Goal: Task Accomplishment & Management: Complete application form

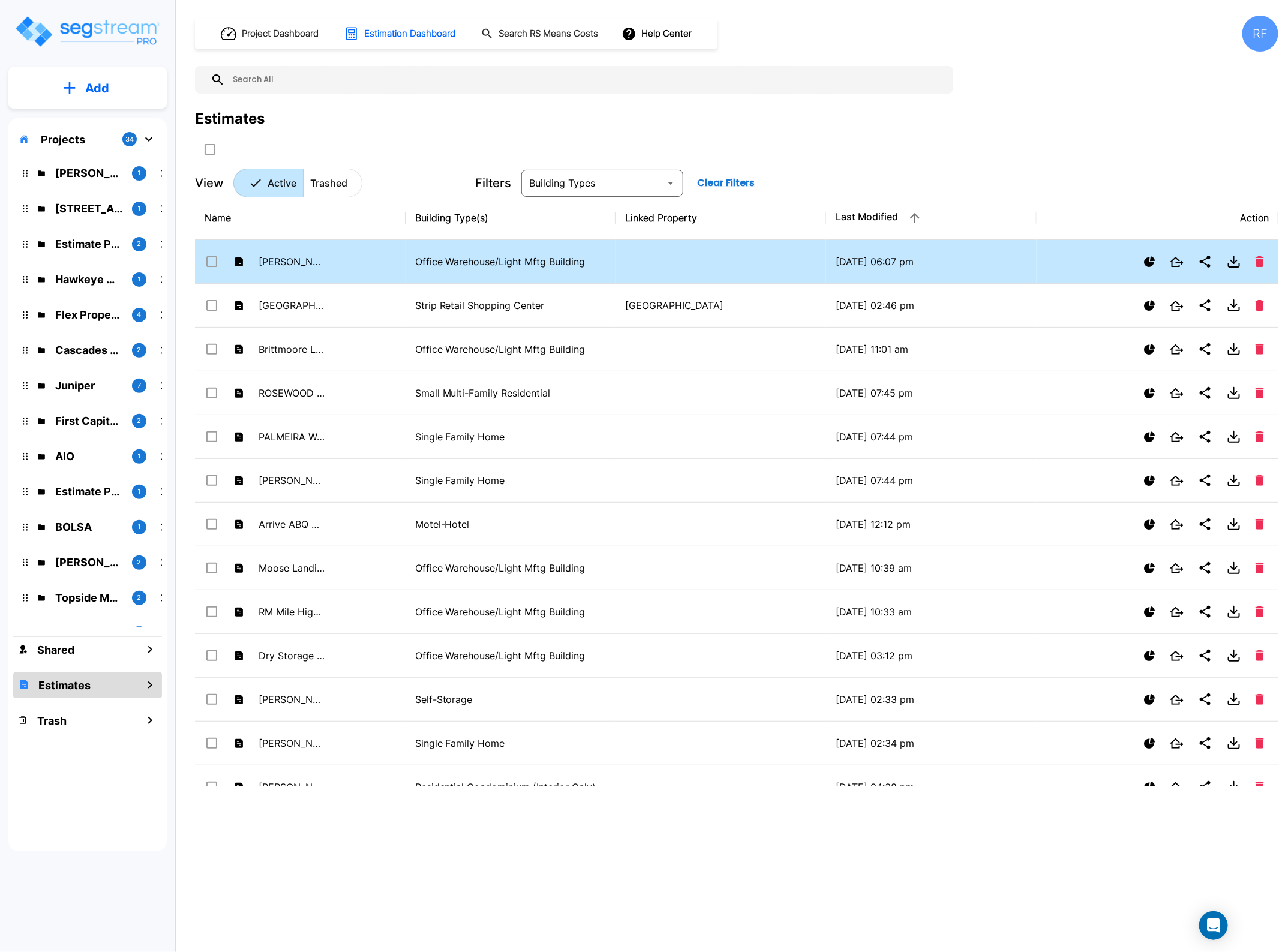
click at [430, 262] on p "Office Warehouse/Light Mftg Building" at bounding box center [510, 261] width 191 height 15
checkbox input "false"
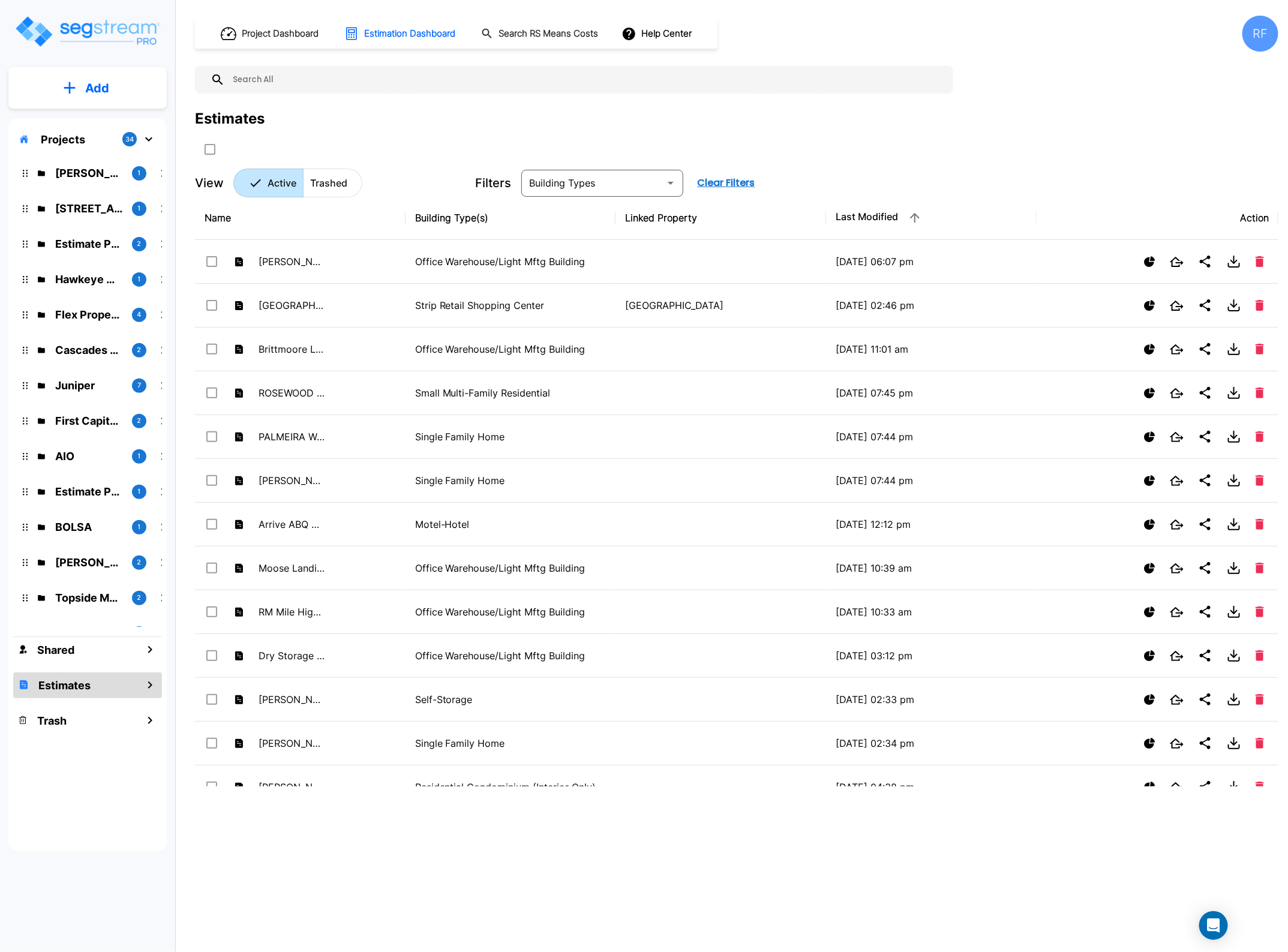
click at [109, 89] on p "Add" at bounding box center [98, 88] width 24 height 18
click at [79, 183] on p "Add Estimate" at bounding box center [94, 189] width 61 height 15
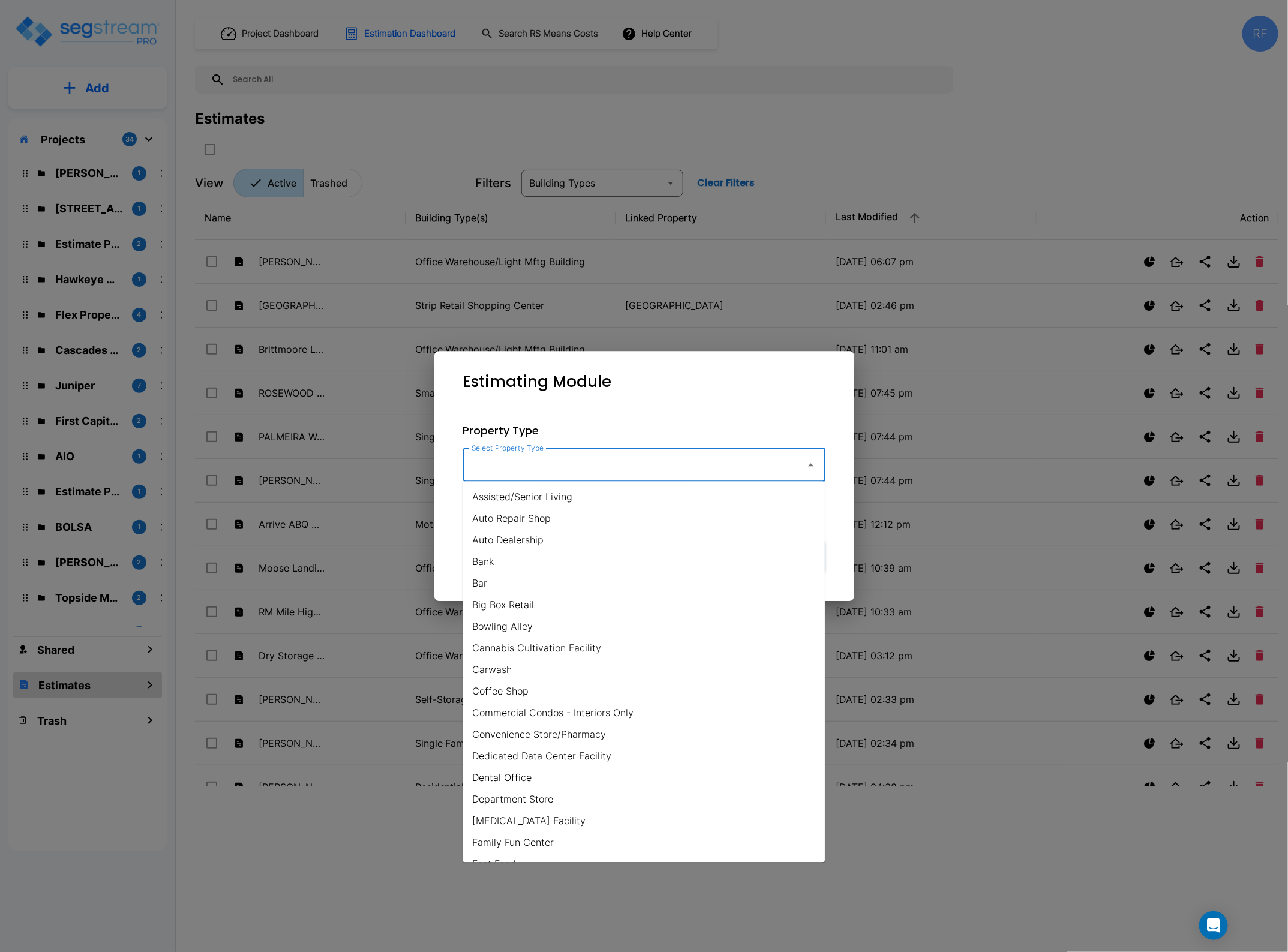
click at [787, 470] on input "Select Property Type" at bounding box center [631, 465] width 326 height 22
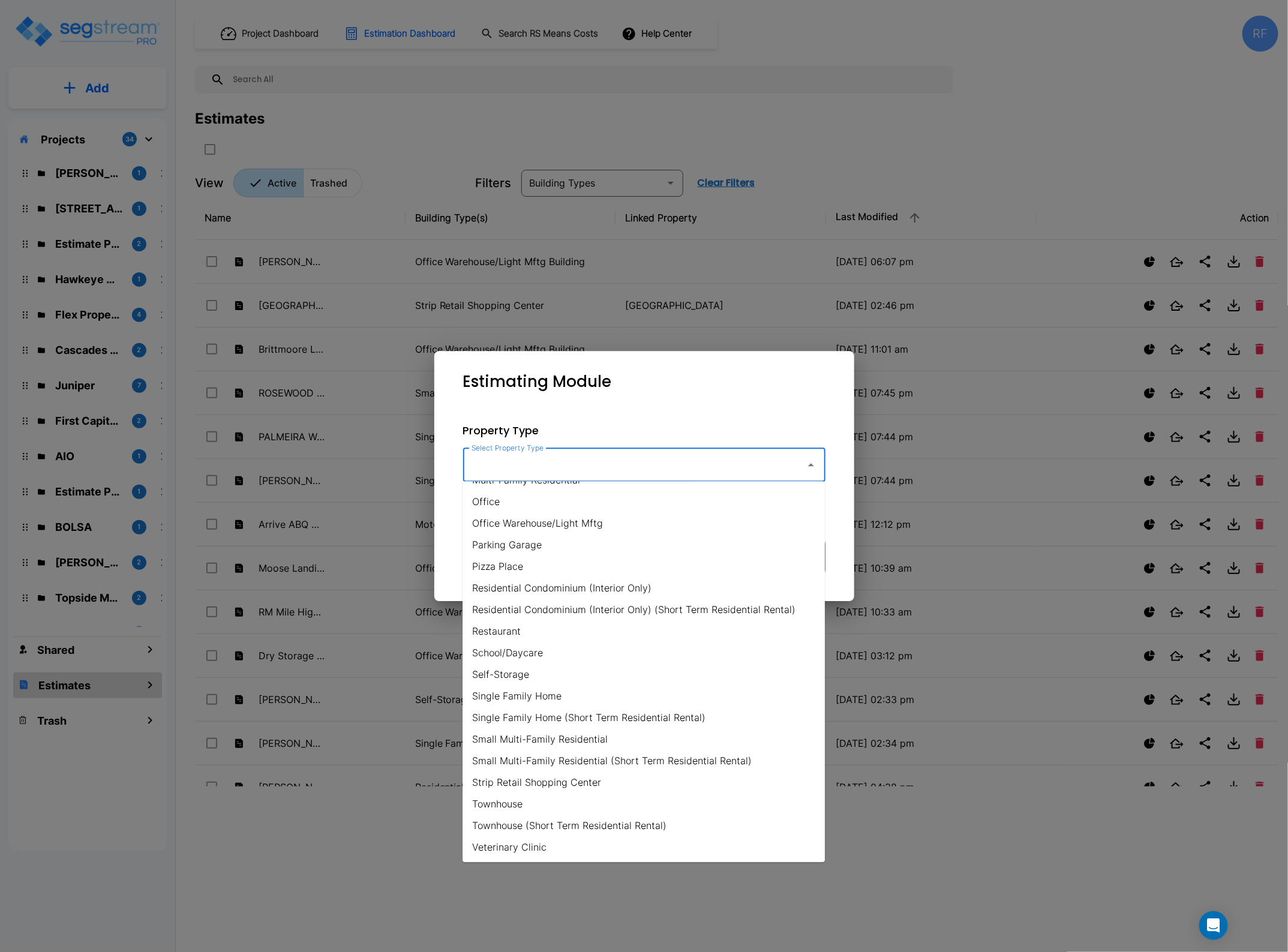
scroll to position [633, 0]
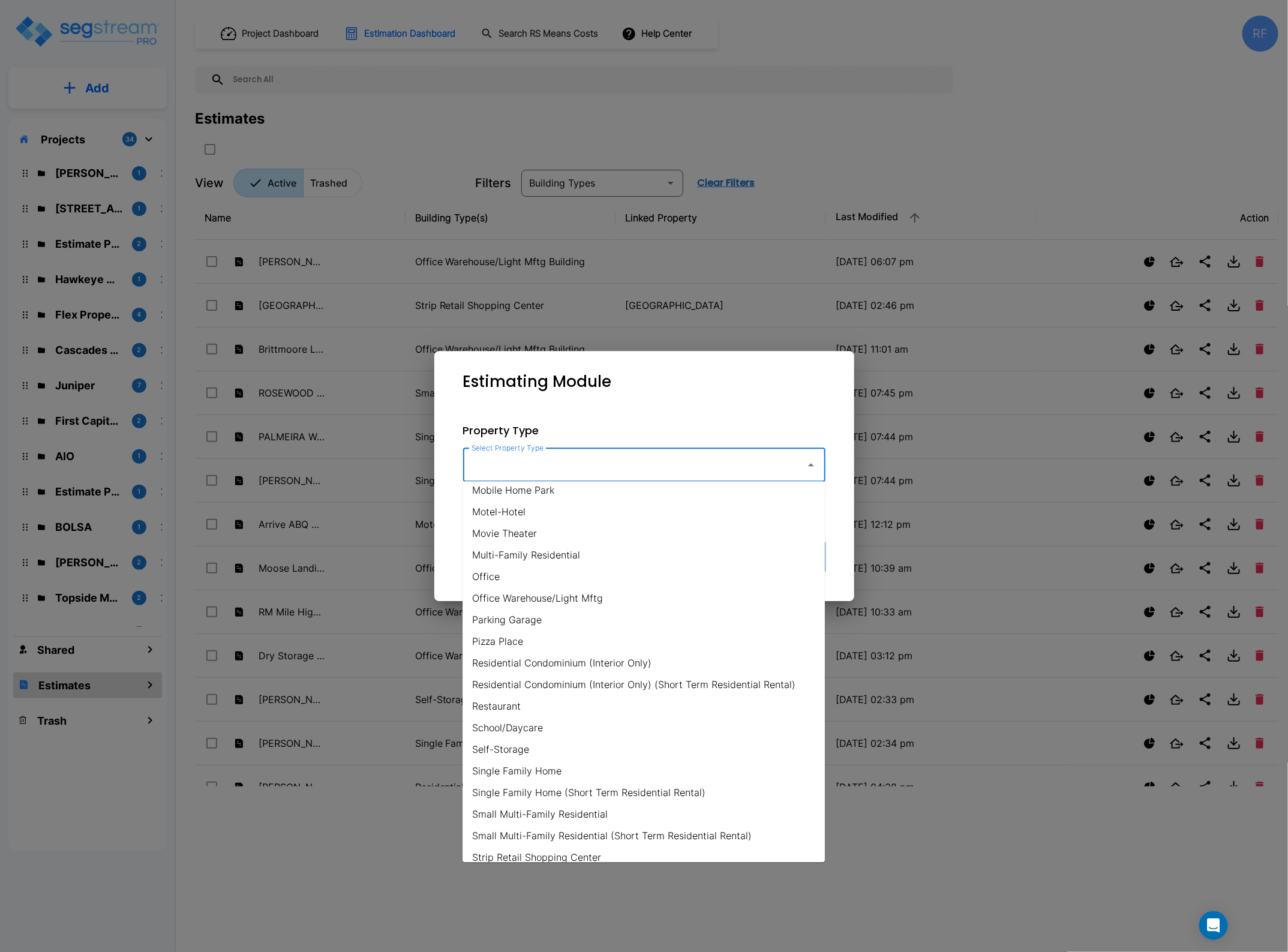
click at [615, 601] on li "Office Warehouse/Light Mftg" at bounding box center [643, 598] width 362 height 22
type input "Office Warehouse/Light Mftg"
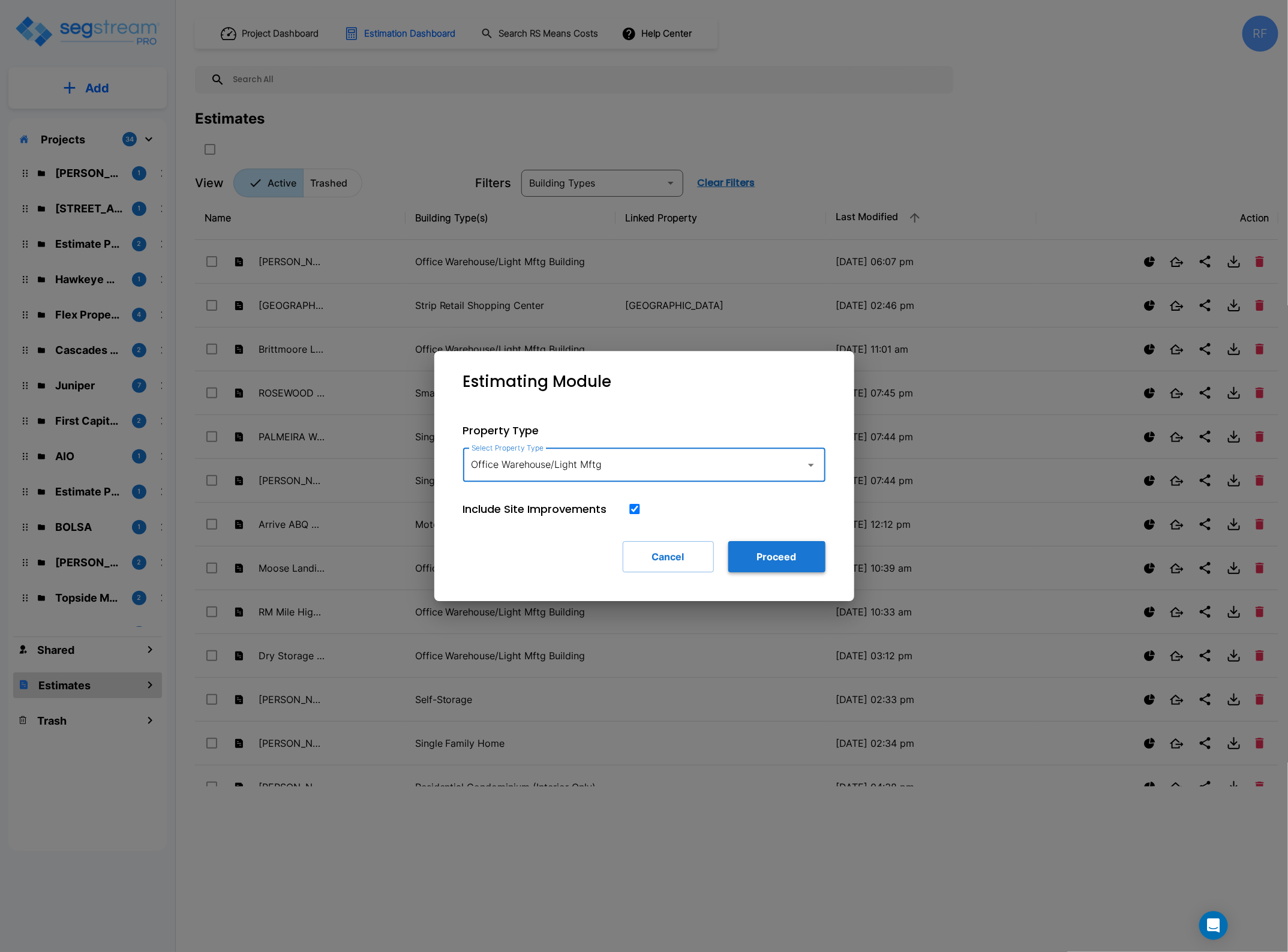
click at [783, 559] on button "Proceed" at bounding box center [776, 557] width 97 height 31
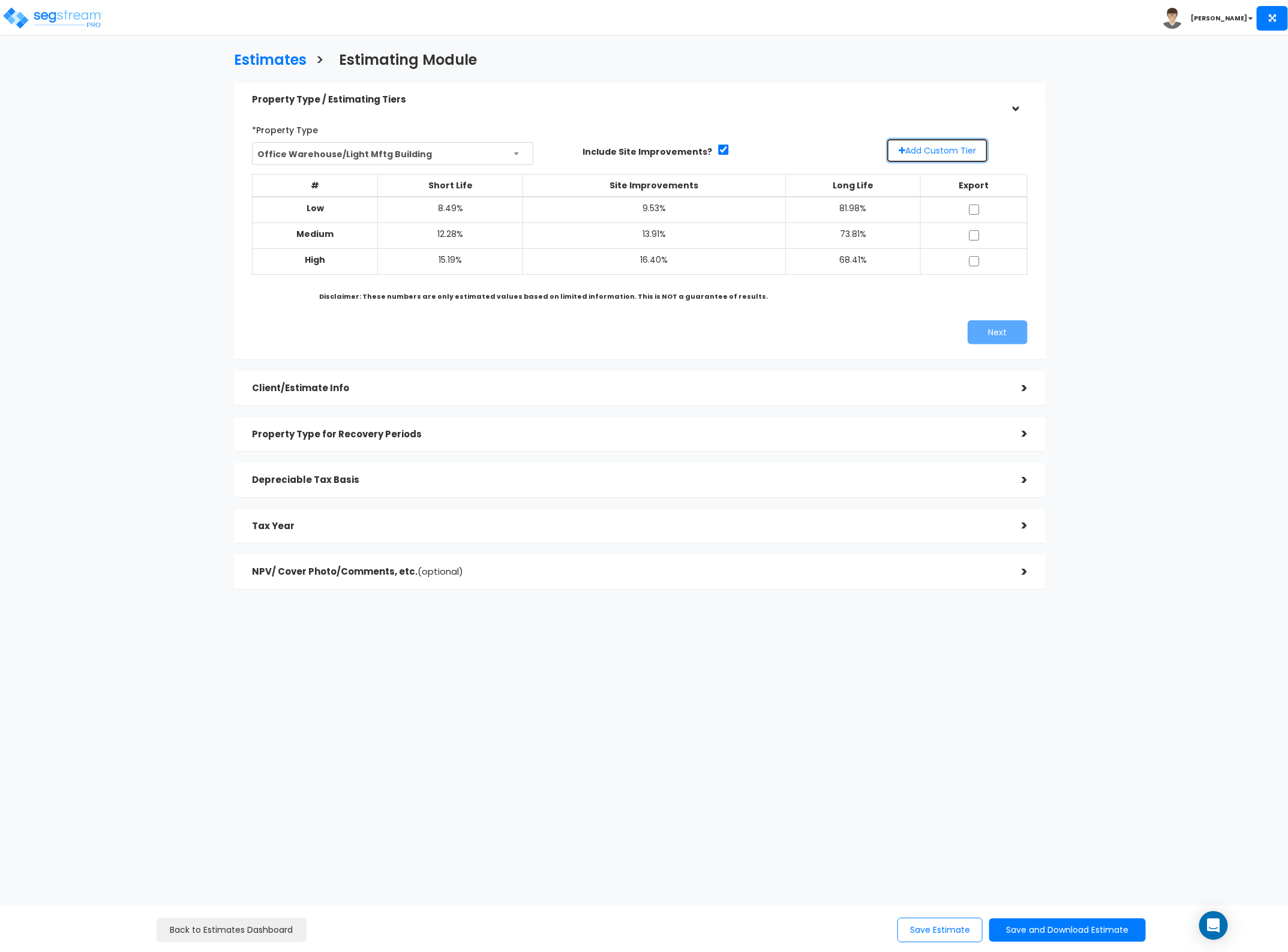
click at [934, 144] on button "Add Custom Tier" at bounding box center [937, 150] width 103 height 25
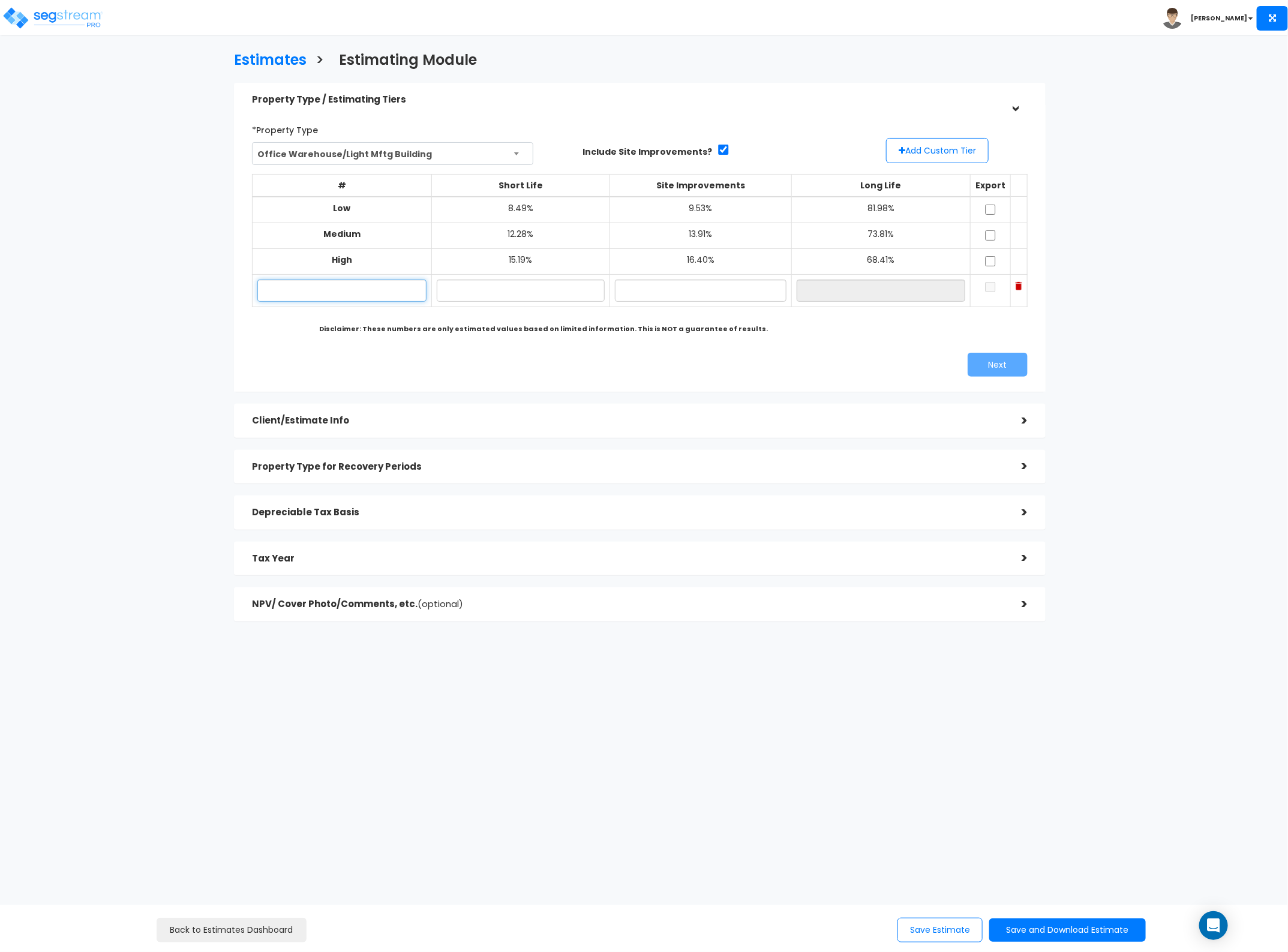
click at [370, 295] on input "text" at bounding box center [342, 291] width 169 height 22
type input "Lo"
click at [526, 295] on input "text" at bounding box center [520, 291] width 168 height 22
type input "8.00%"
click at [654, 290] on input "text" at bounding box center [700, 291] width 171 height 22
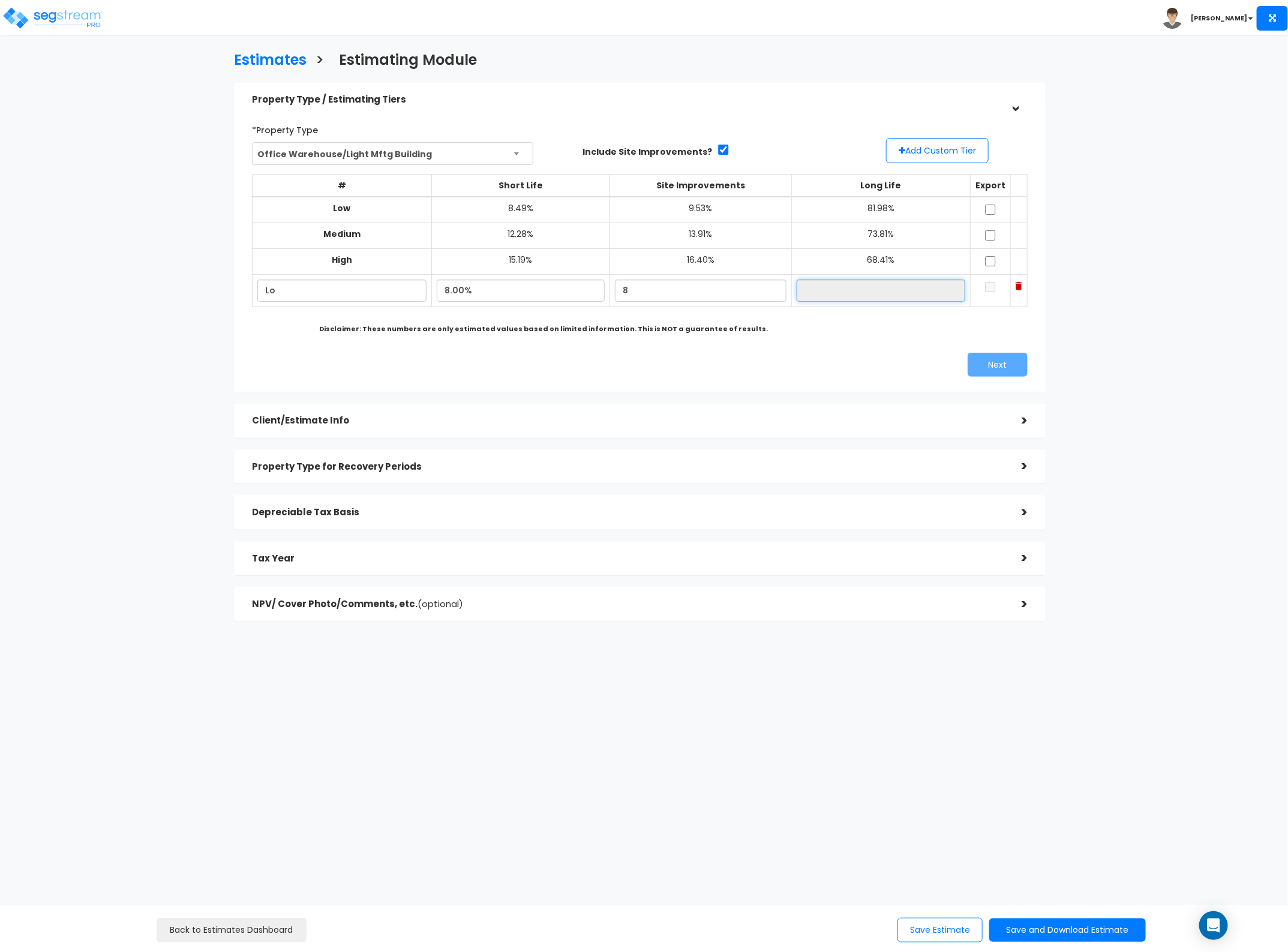
type input "8.00%"
type input "84.00%"
click at [934, 291] on input "84.00%" at bounding box center [880, 291] width 169 height 22
click at [939, 155] on button "Add Custom Tier" at bounding box center [937, 150] width 103 height 25
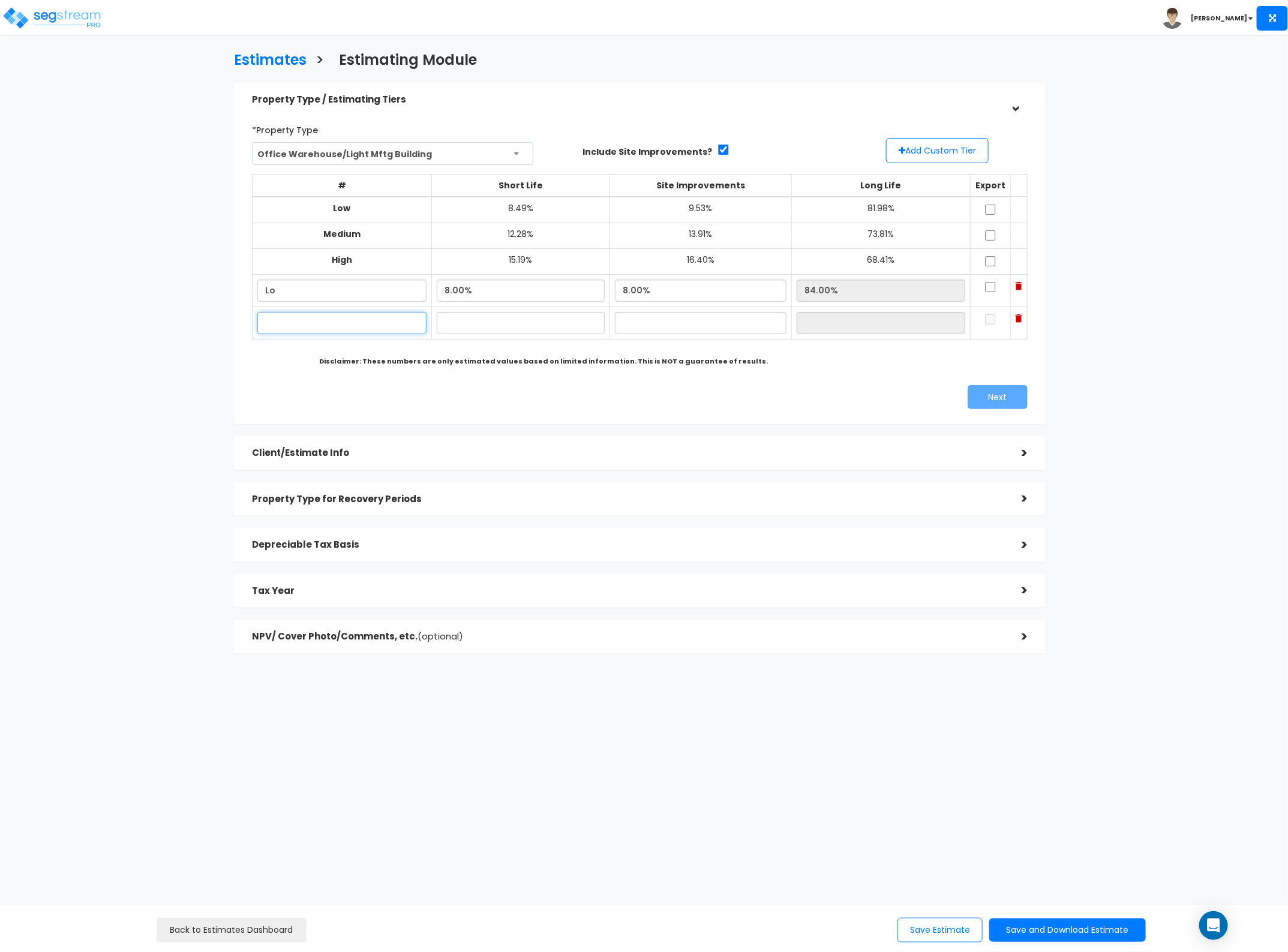
click at [358, 321] on input "text" at bounding box center [342, 323] width 169 height 22
type input "Hi"
click at [505, 323] on input "text" at bounding box center [520, 323] width 168 height 22
type input "15.00%"
click at [666, 338] on td at bounding box center [701, 323] width 182 height 32
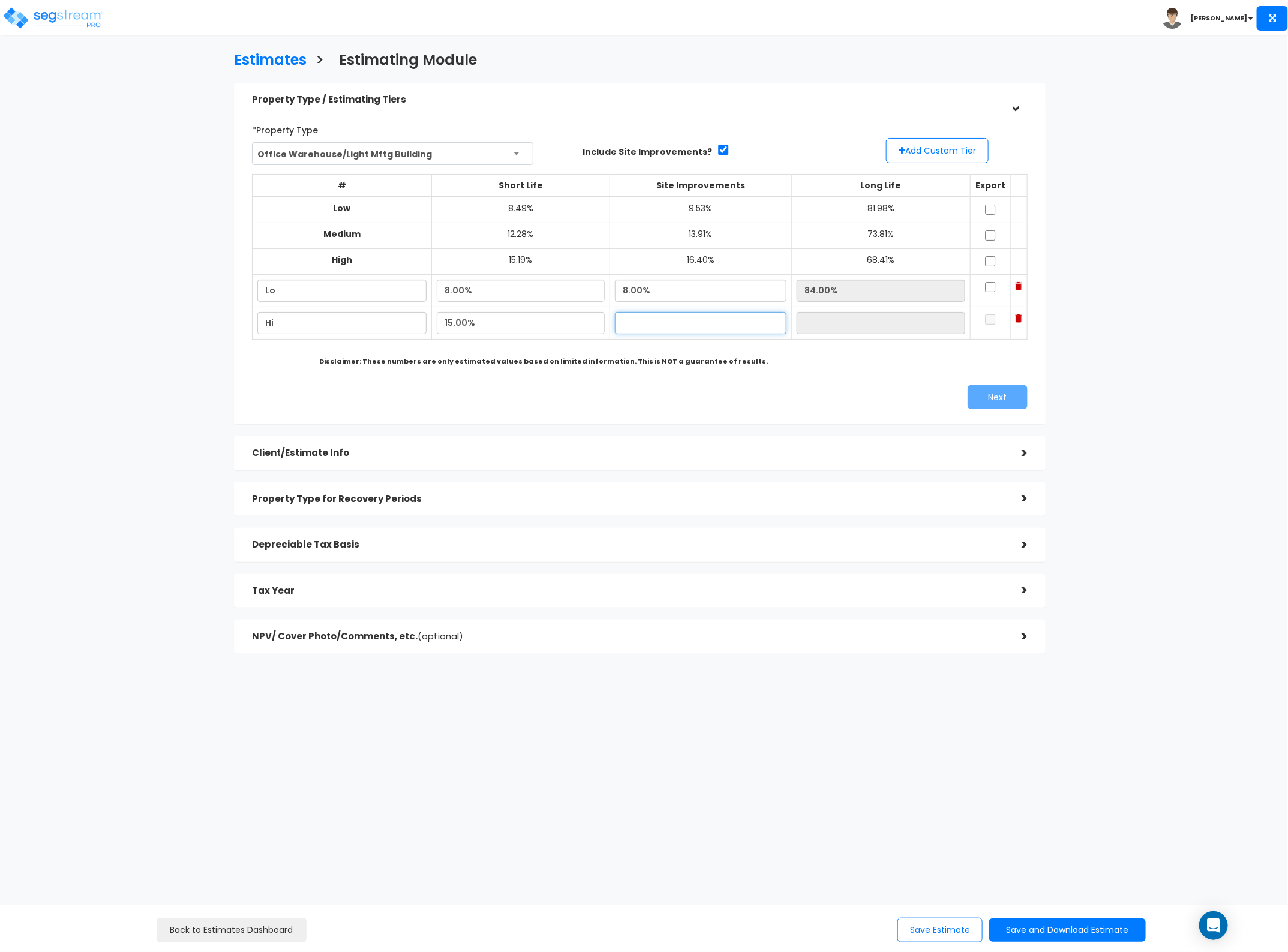
click at [672, 324] on input "text" at bounding box center [700, 323] width 171 height 22
click at [710, 329] on input "15" at bounding box center [700, 323] width 171 height 22
type input "15.00%"
type input "70.00%"
click at [495, 321] on input "15.00%" at bounding box center [520, 323] width 168 height 22
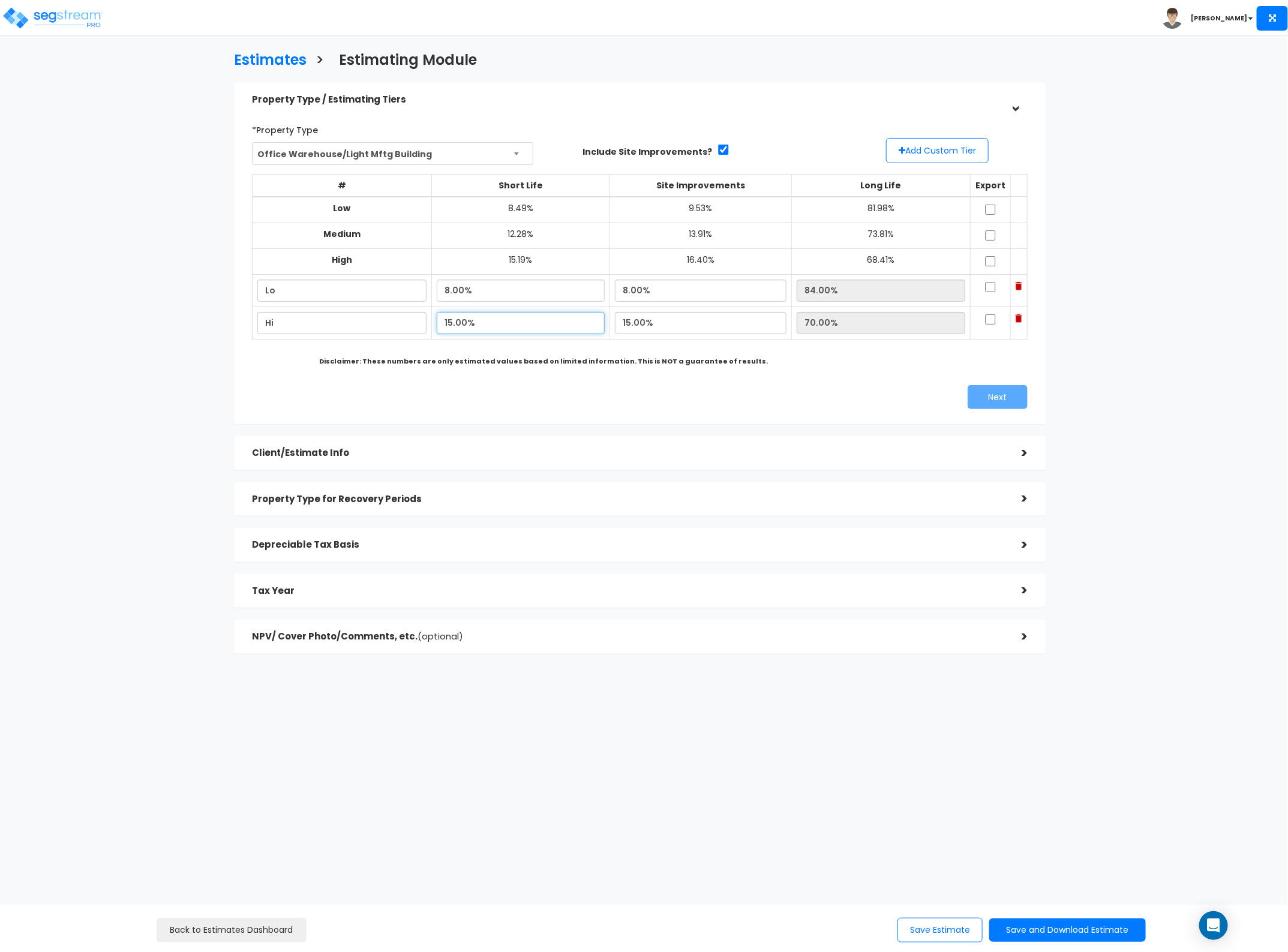
click at [495, 322] on input "15.00%" at bounding box center [520, 323] width 168 height 22
type input "16.00%"
type input "69.00%"
click at [679, 328] on input "15.00%" at bounding box center [700, 323] width 171 height 22
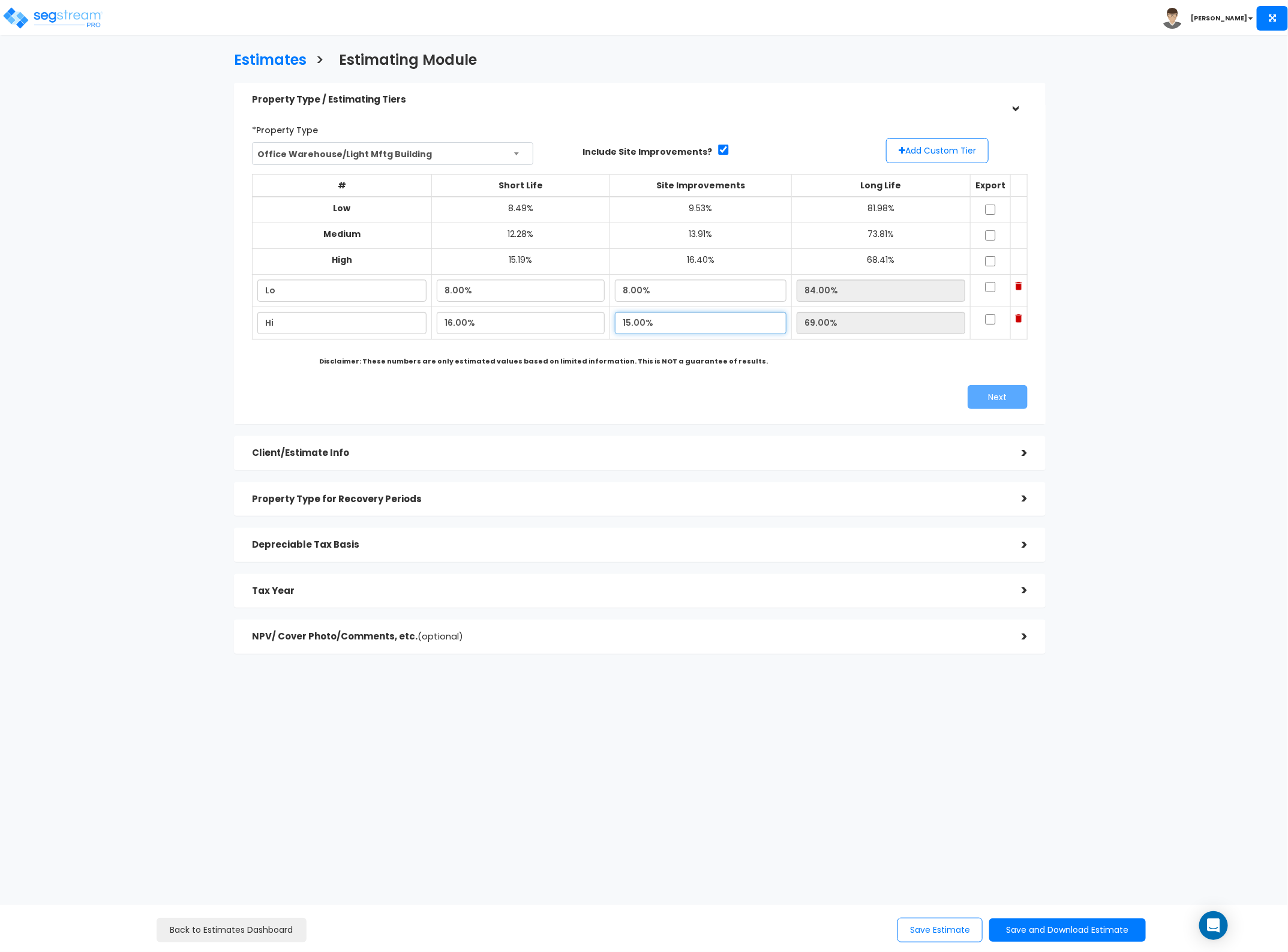
click at [679, 328] on input "15.00%" at bounding box center [700, 323] width 171 height 22
type input "18.00%"
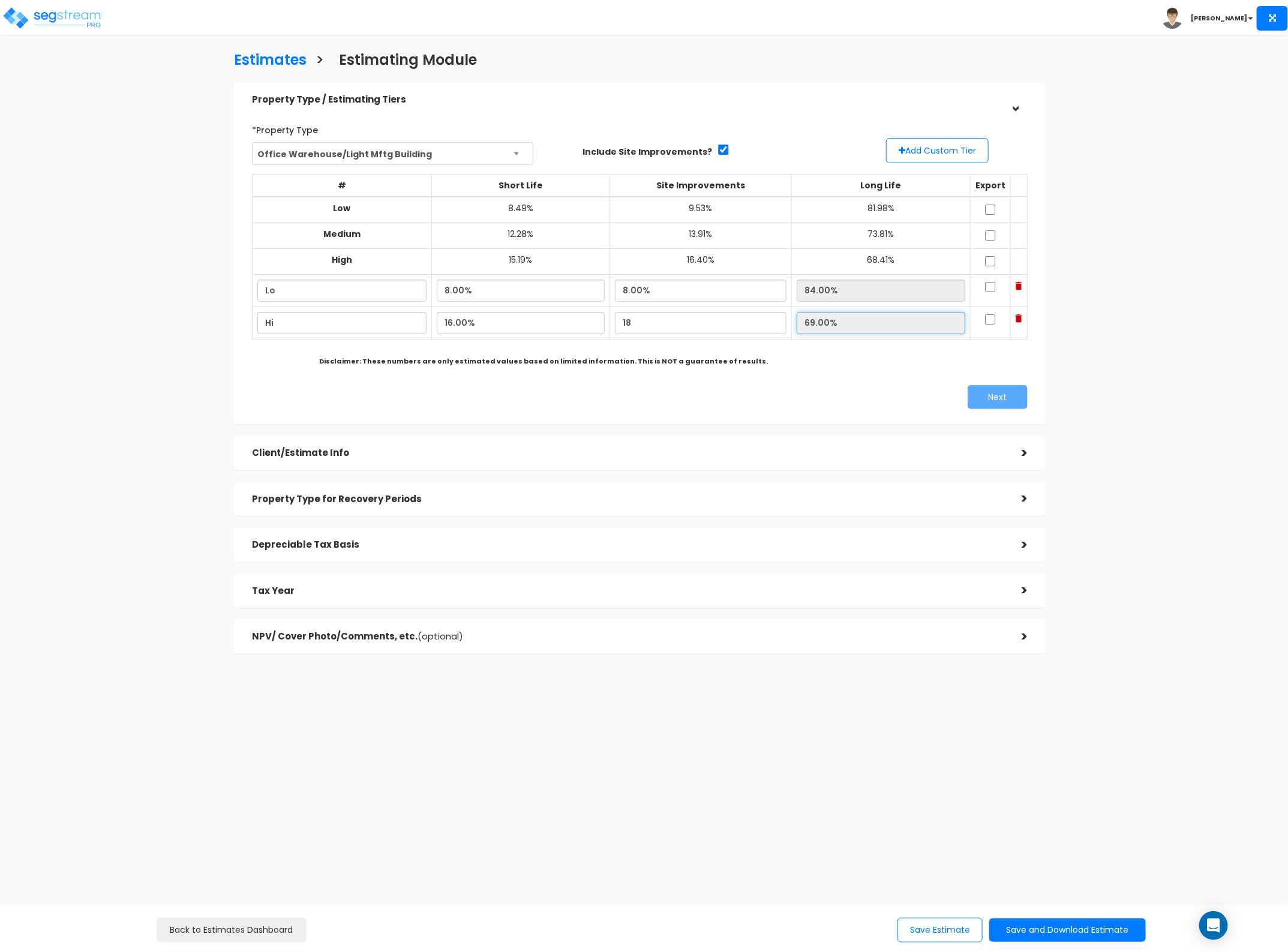
type input "66.00%"
click at [822, 328] on input "66.00%" at bounding box center [880, 323] width 169 height 22
click at [985, 318] on input "checkbox" at bounding box center [991, 320] width 12 height 10
checkbox input "true"
click at [985, 290] on input "checkbox" at bounding box center [991, 287] width 12 height 10
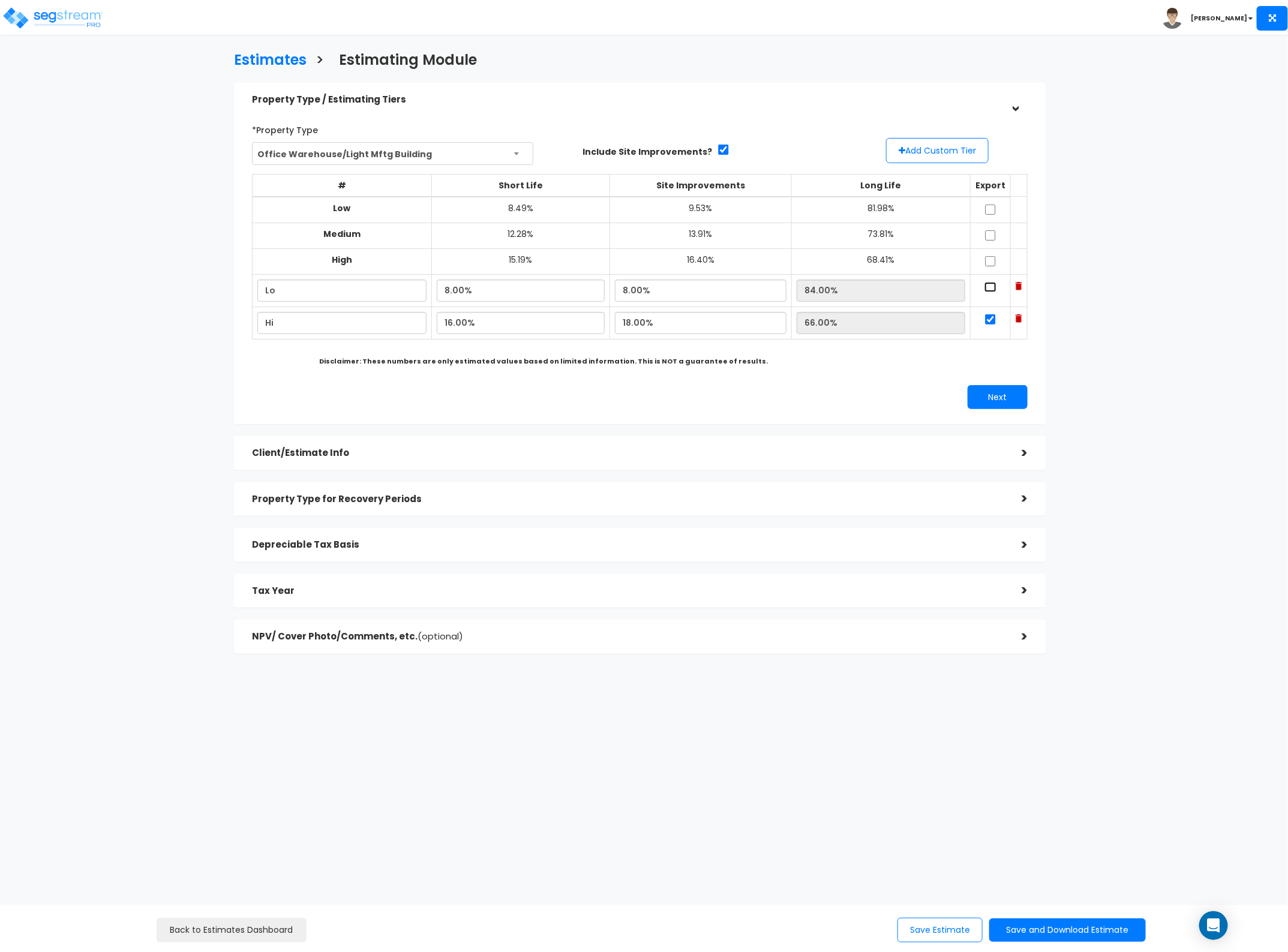
checkbox input "true"
click at [998, 403] on button "Next" at bounding box center [997, 397] width 60 height 24
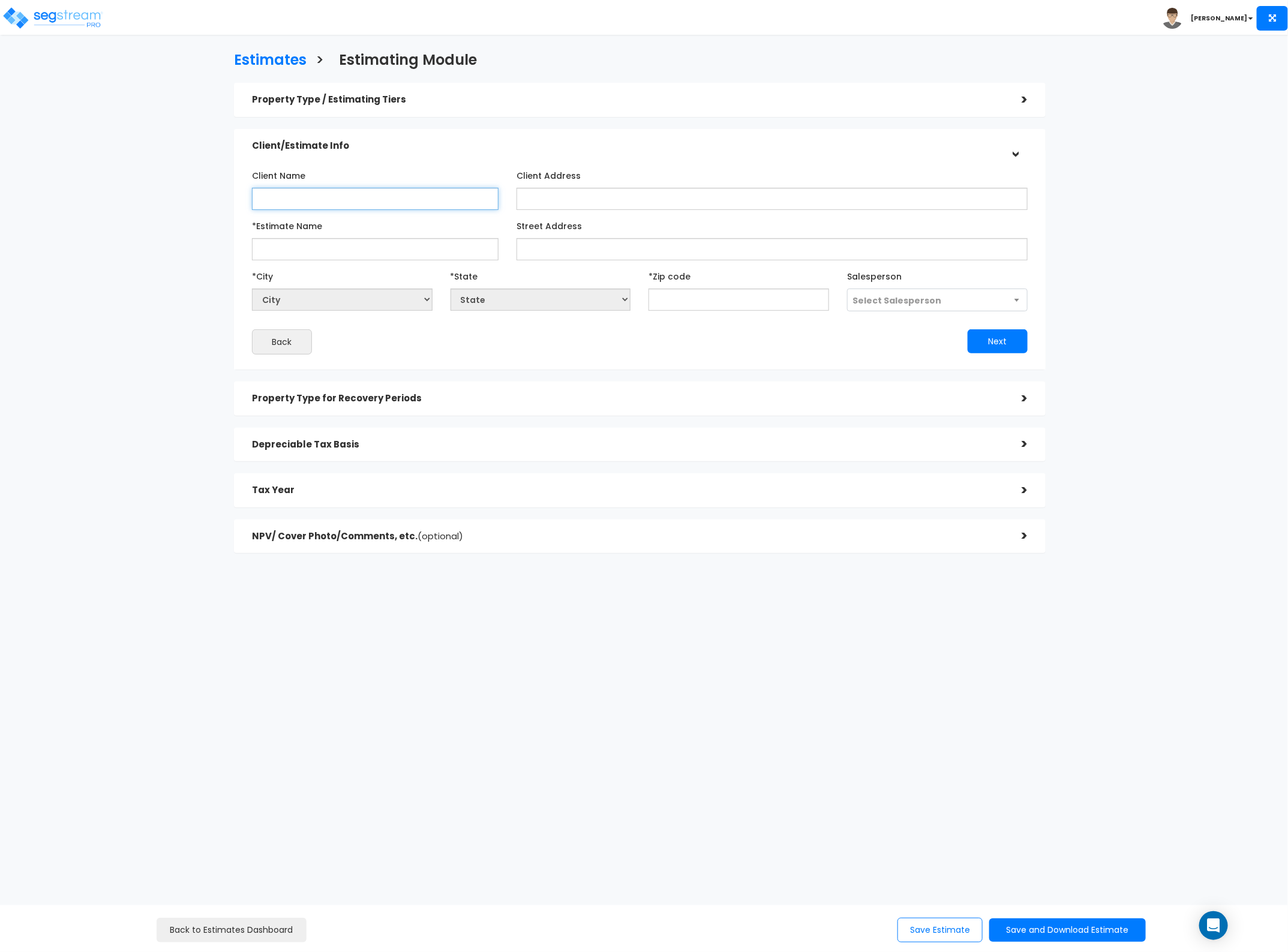
click at [354, 200] on input "Client Name" at bounding box center [374, 199] width 246 height 22
type input "Sargent"
click at [328, 242] on input "*Estimate Name" at bounding box center [374, 249] width 246 height 22
type input "Sargent Hickman Circle"
click at [583, 246] on input "Street Address" at bounding box center [771, 249] width 511 height 22
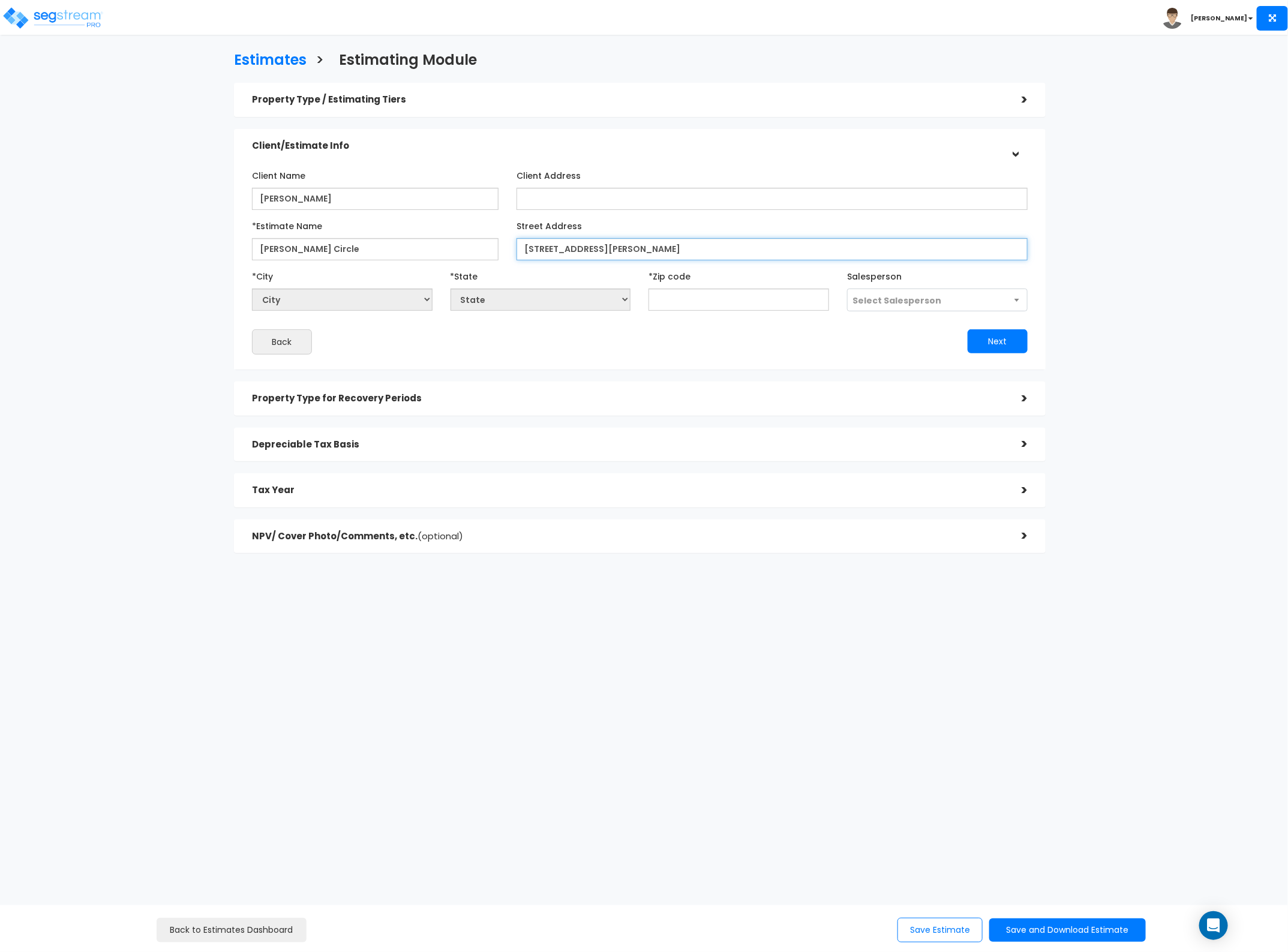
type input "600&604 Hickman Circle"
click at [697, 302] on input "text" at bounding box center [738, 300] width 181 height 22
type input "32"
select select "FL"
type input "32771"
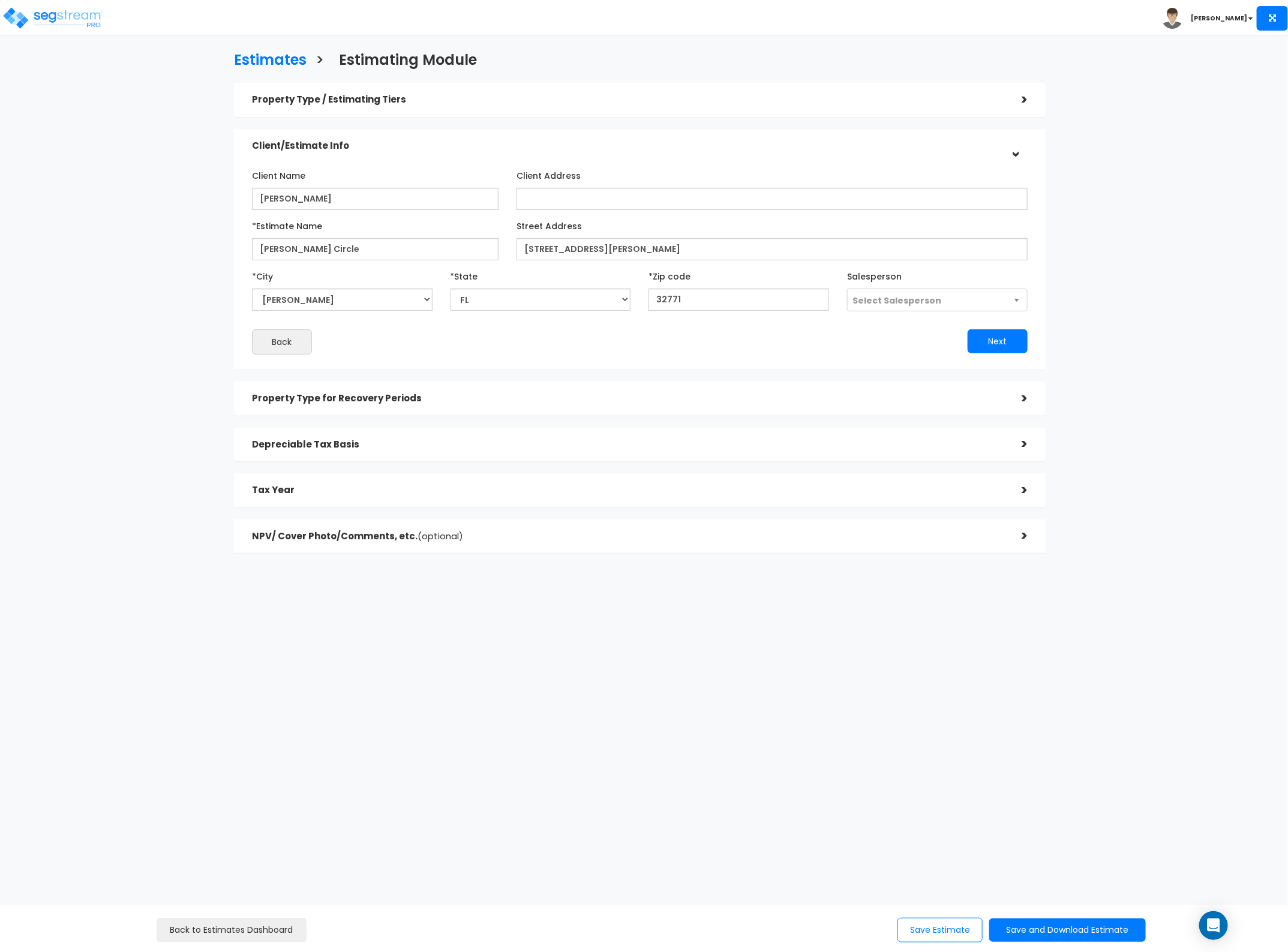
click at [850, 355] on div "Client Name Sargent Client Address" at bounding box center [640, 260] width 794 height 201
click at [1009, 336] on button "Next" at bounding box center [997, 342] width 60 height 24
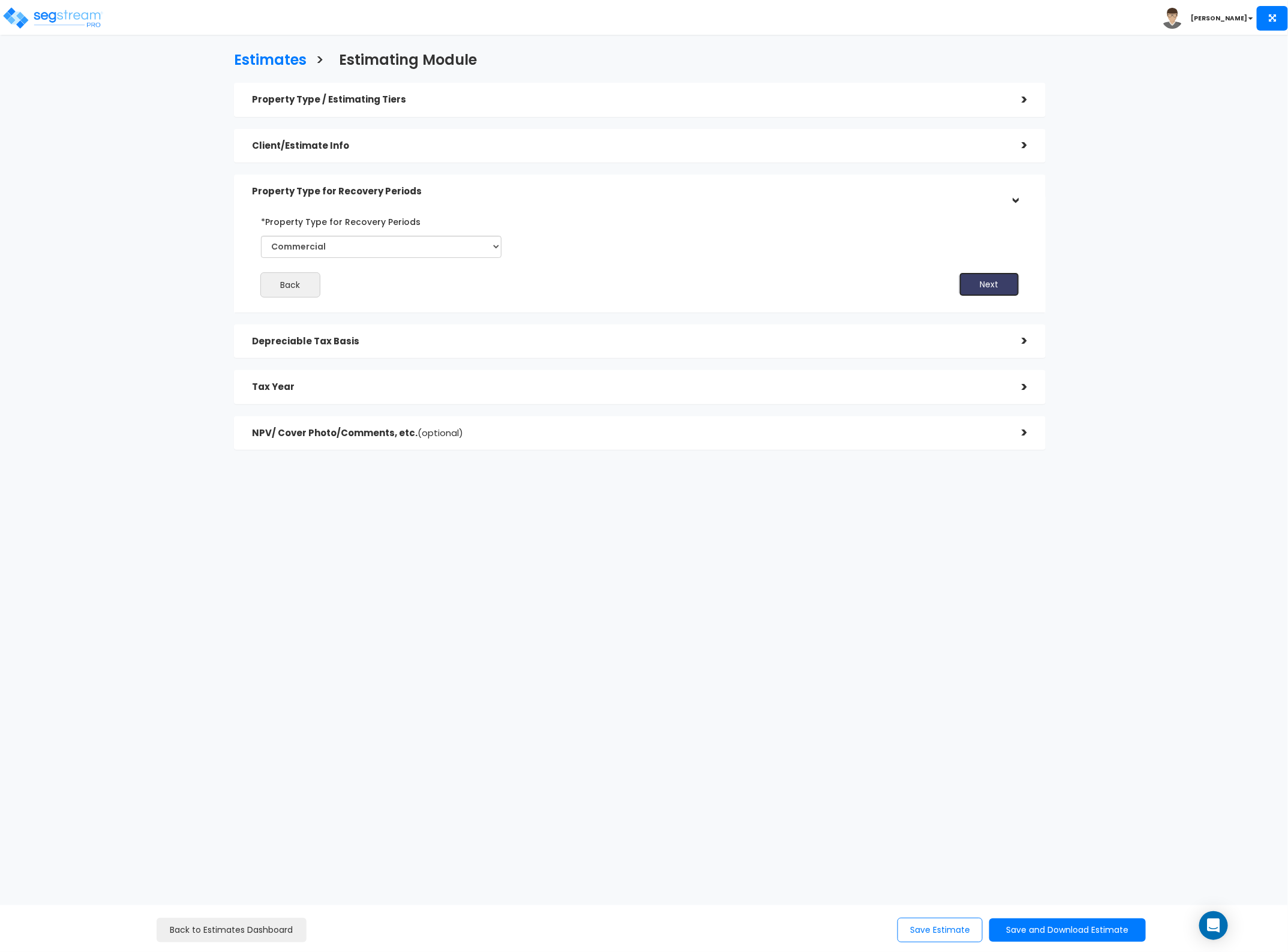
click at [992, 280] on button "Next" at bounding box center [988, 284] width 60 height 24
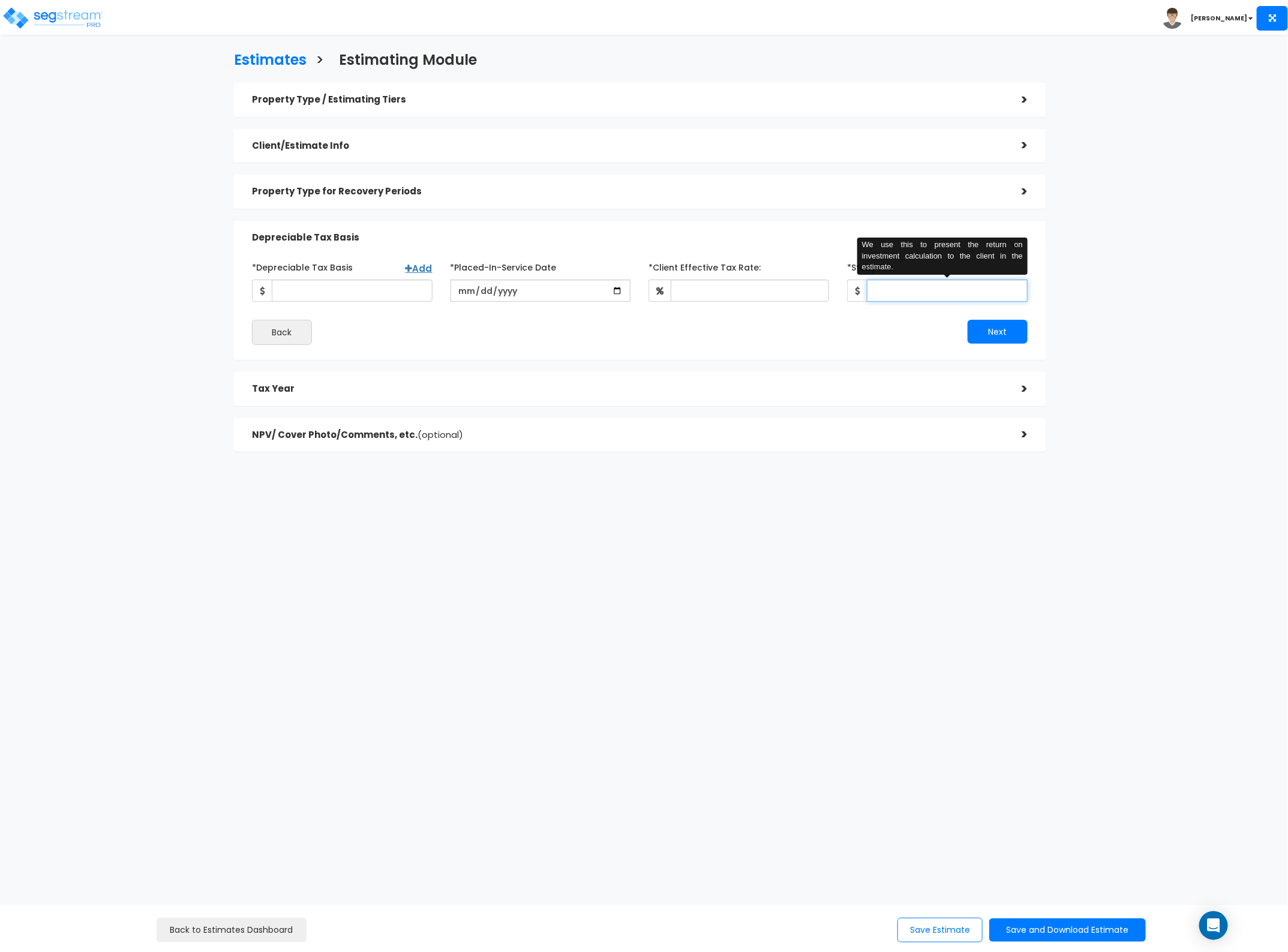
click at [900, 287] on input "*Study Fee" at bounding box center [947, 291] width 161 height 22
type input "0.01"
click at [474, 286] on input "date" at bounding box center [540, 291] width 181 height 22
type input "2024-12-12"
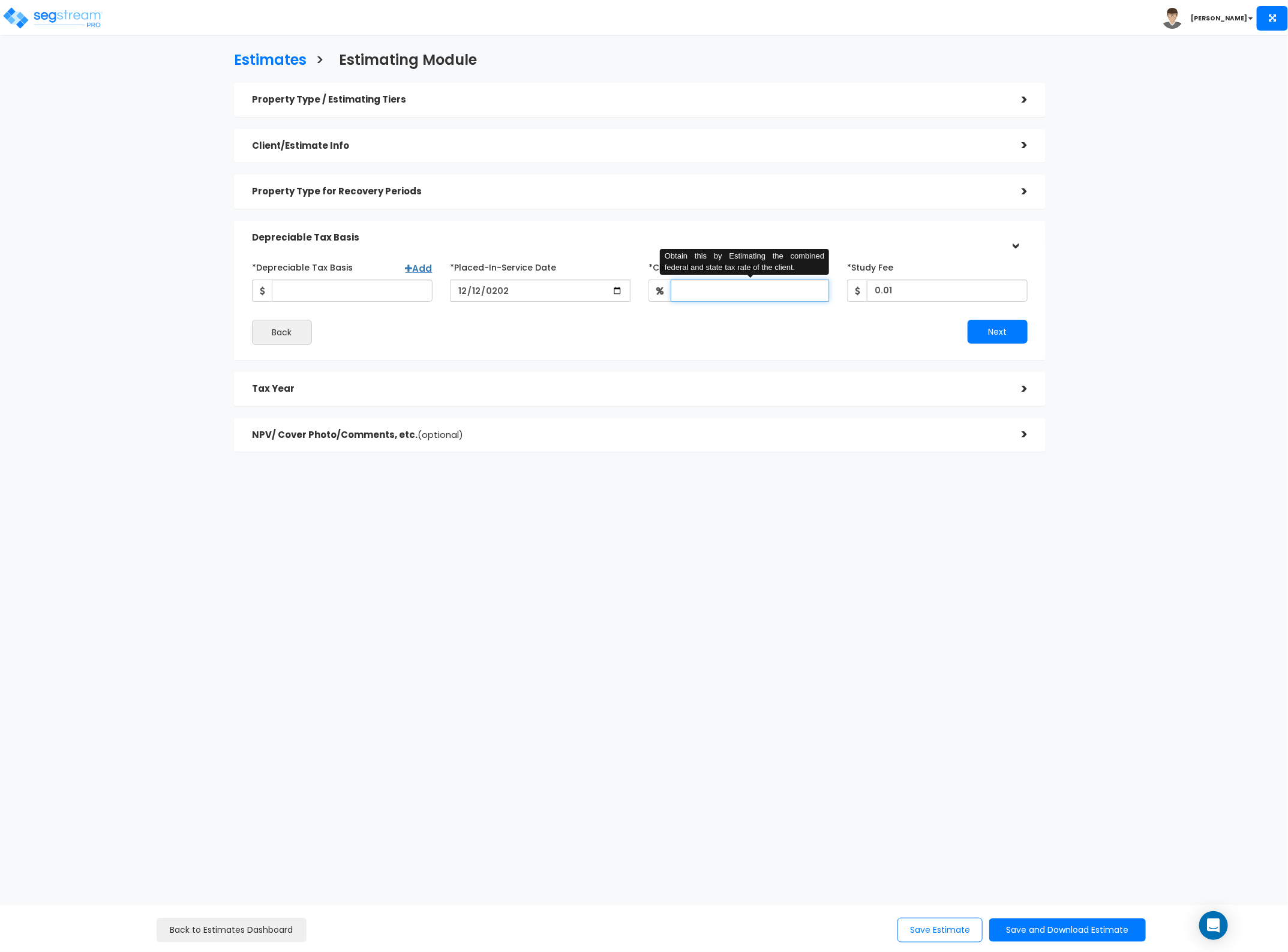
click at [796, 295] on input "*Client Effective Tax Rate:" at bounding box center [749, 291] width 158 height 22
type input "37"
click at [341, 284] on input "*Depreciable Tax Basis" at bounding box center [352, 291] width 161 height 22
click at [361, 292] on input "*Depreciable Tax Basis" at bounding box center [352, 291] width 161 height 22
type input "1,356,000"
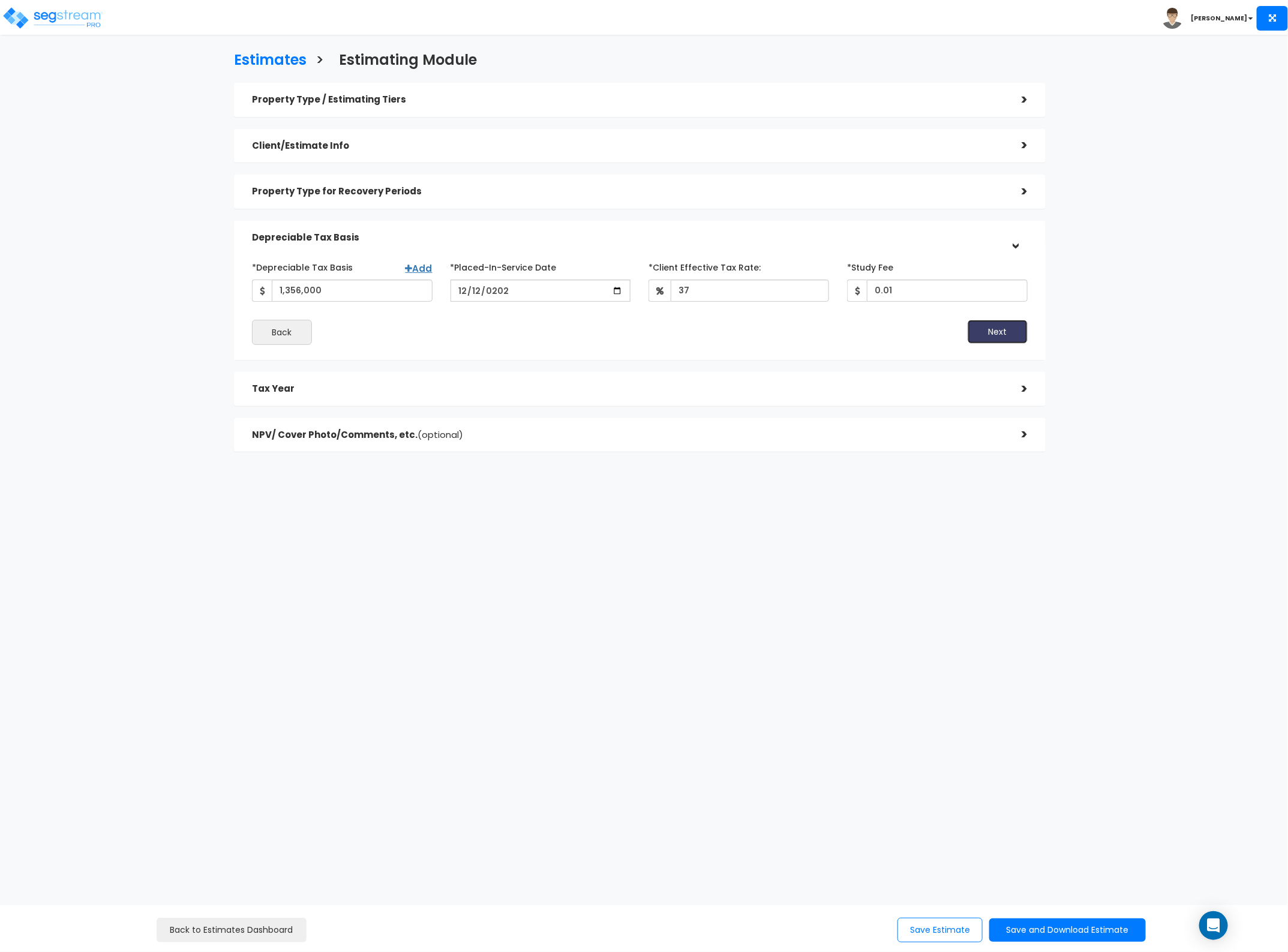
click at [1006, 330] on button "Next" at bounding box center [997, 332] width 60 height 24
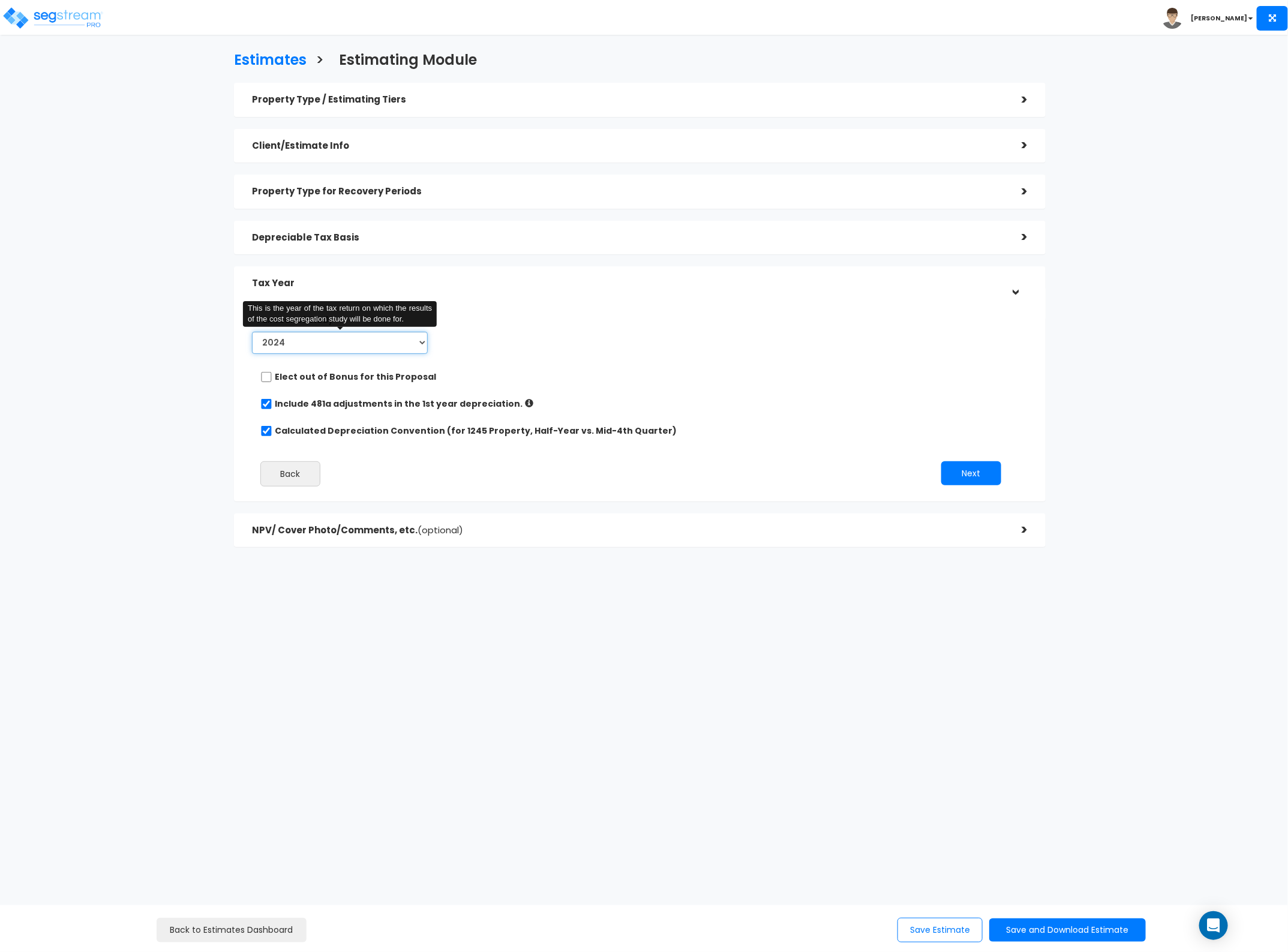
click at [396, 337] on select "2024 2025 2026" at bounding box center [339, 343] width 175 height 22
click at [252, 332] on select "2024 2025 2026" at bounding box center [339, 343] width 175 height 22
click at [379, 346] on select "2024 2025 2026" at bounding box center [339, 343] width 175 height 22
select select "2024"
click at [252, 332] on select "2024 2025 2026" at bounding box center [339, 343] width 175 height 22
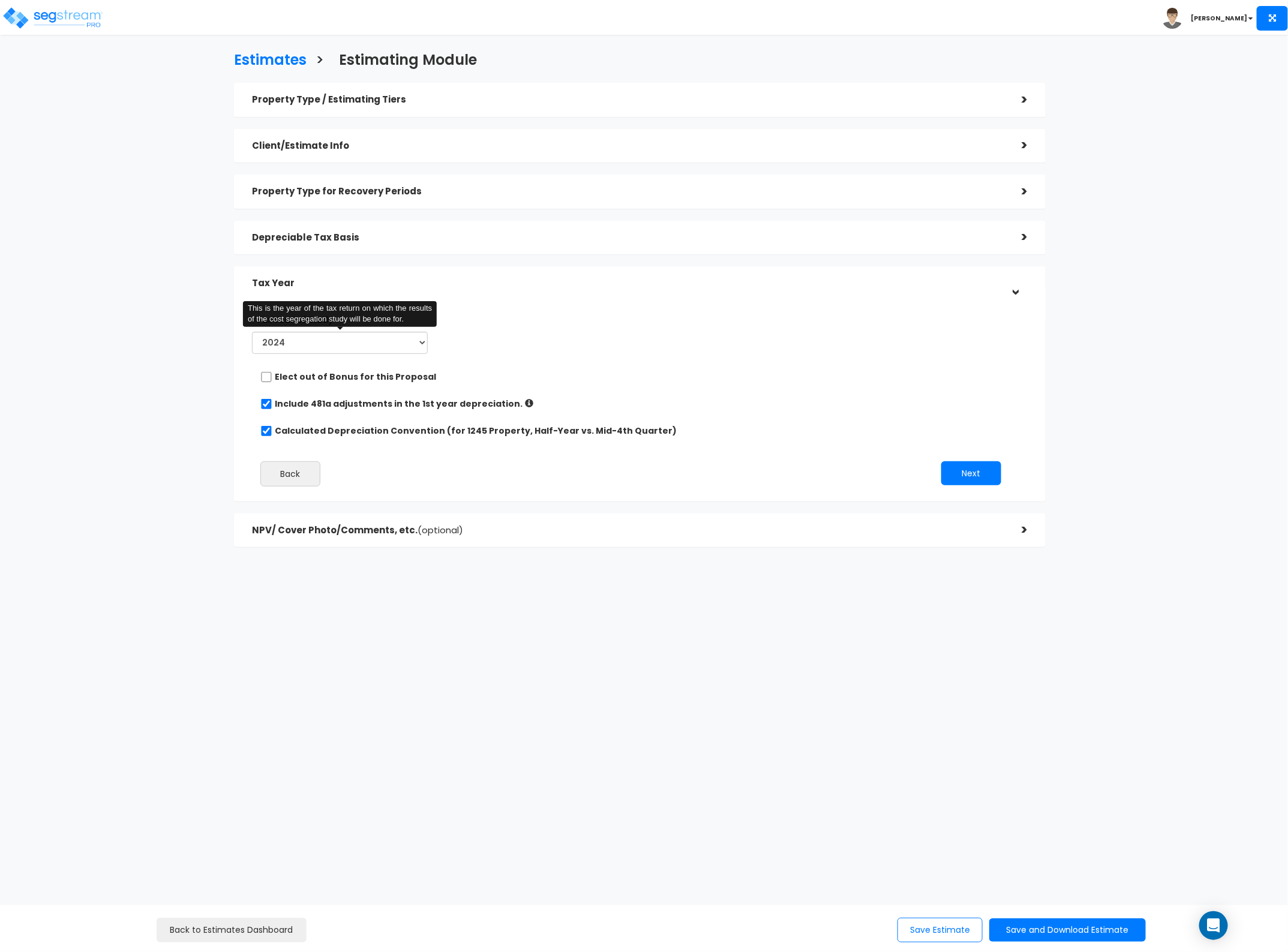
click at [358, 403] on label "Include 481a adjustments in the 1st year depreciation." at bounding box center [399, 404] width 248 height 12
click at [340, 431] on label "Calculated Depreciation Convention (for 1245 Property, Half-Year vs. Mid-4th Qu…" at bounding box center [475, 431] width 402 height 12
click at [272, 431] on input "Calculated Depreciation Convention (for 1245 Property, Half-Year vs. Mid-4th Qu…" at bounding box center [266, 431] width 12 height 10
checkbox input "false"
radio input "true"
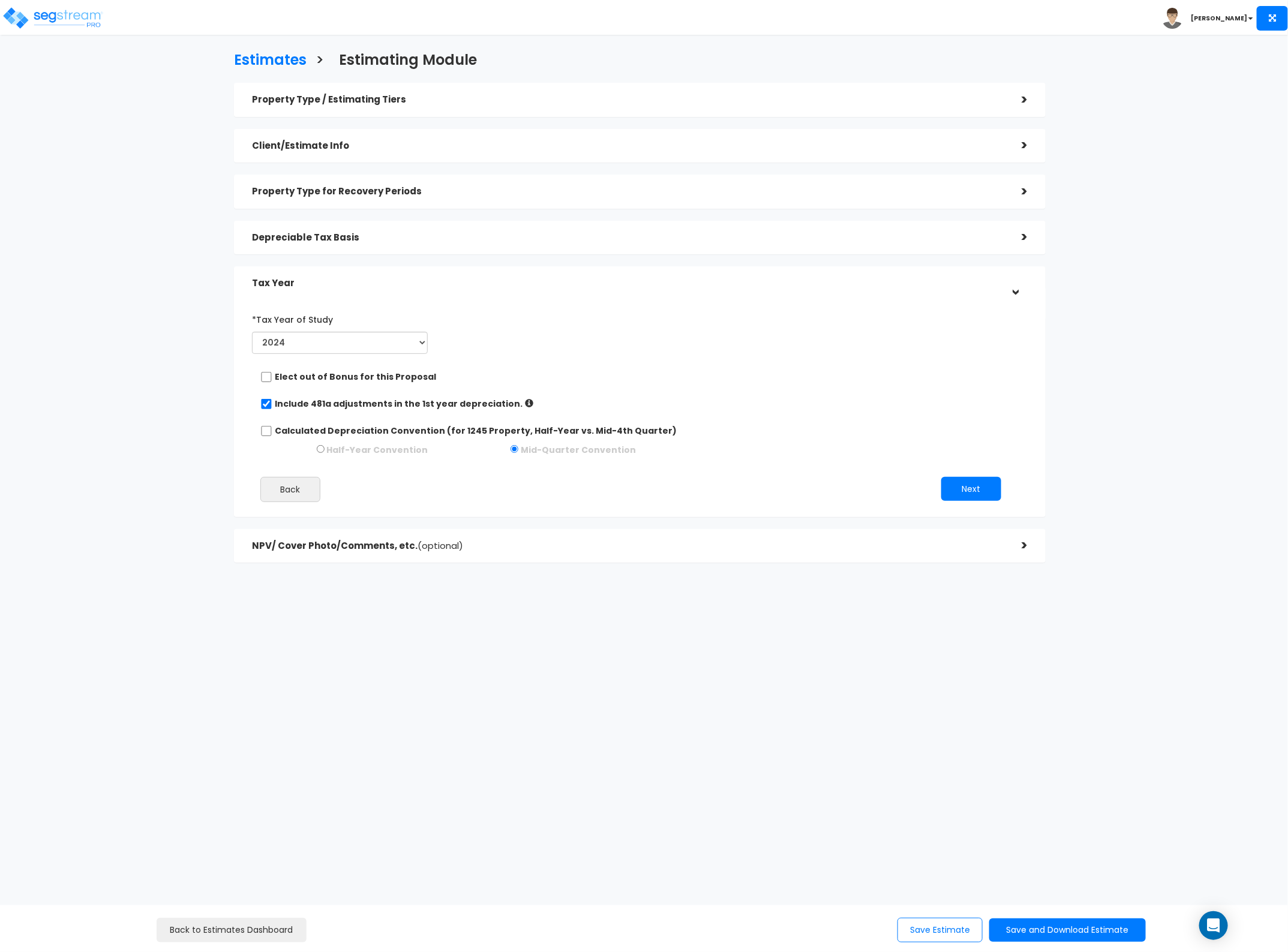
click at [291, 406] on label "Include 481a adjustments in the 1st year depreciation." at bounding box center [399, 404] width 248 height 12
click at [291, 402] on label "Include 481a adjustments in the 1st year depreciation." at bounding box center [399, 404] width 248 height 12
click at [264, 401] on input "checkbox" at bounding box center [266, 404] width 12 height 10
checkbox input "false"
click at [977, 481] on button "Next" at bounding box center [971, 489] width 60 height 24
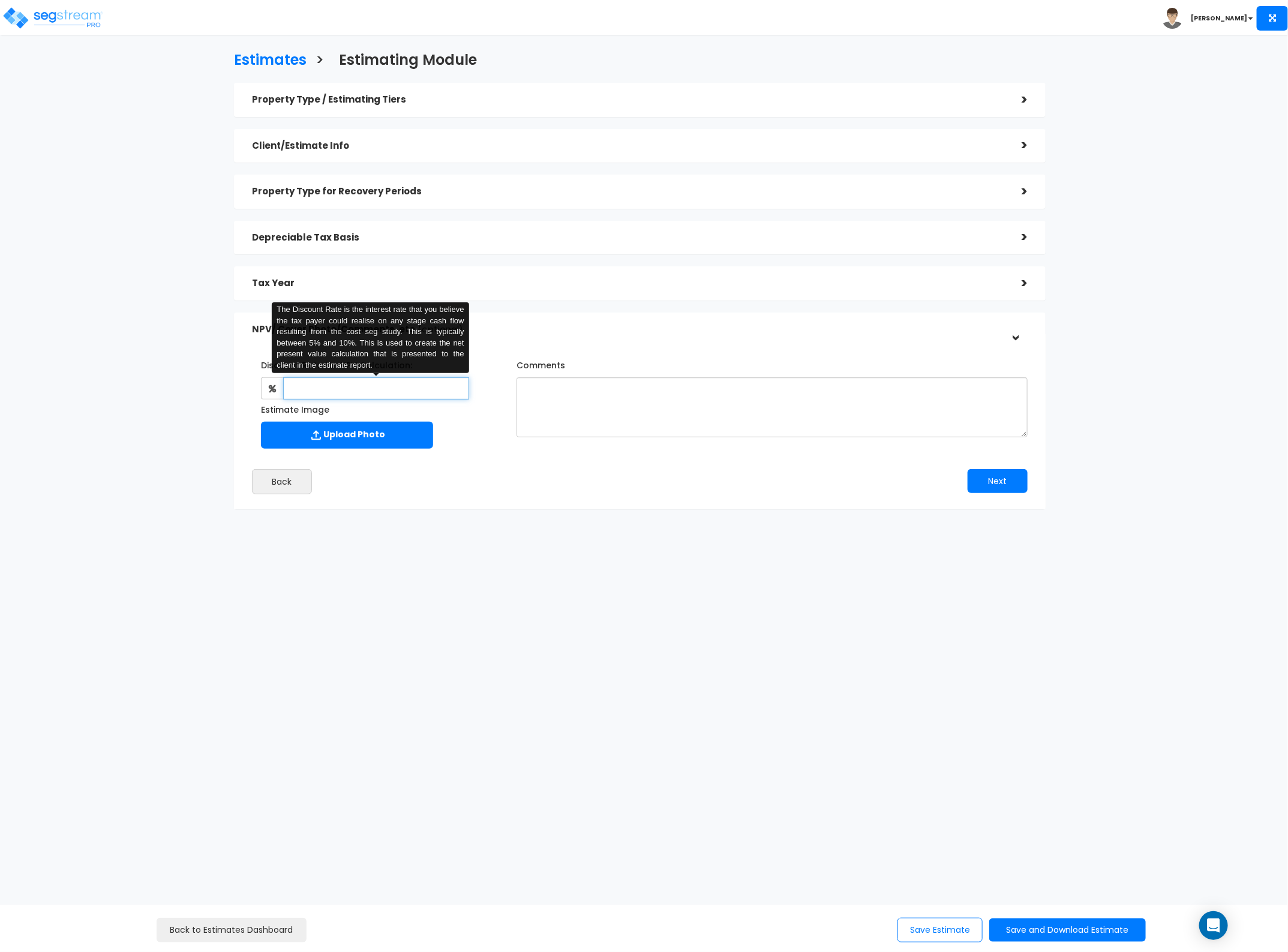
click at [404, 394] on input "text" at bounding box center [376, 388] width 186 height 22
type input "6"
click at [612, 416] on textarea "Comments" at bounding box center [771, 406] width 511 height 60
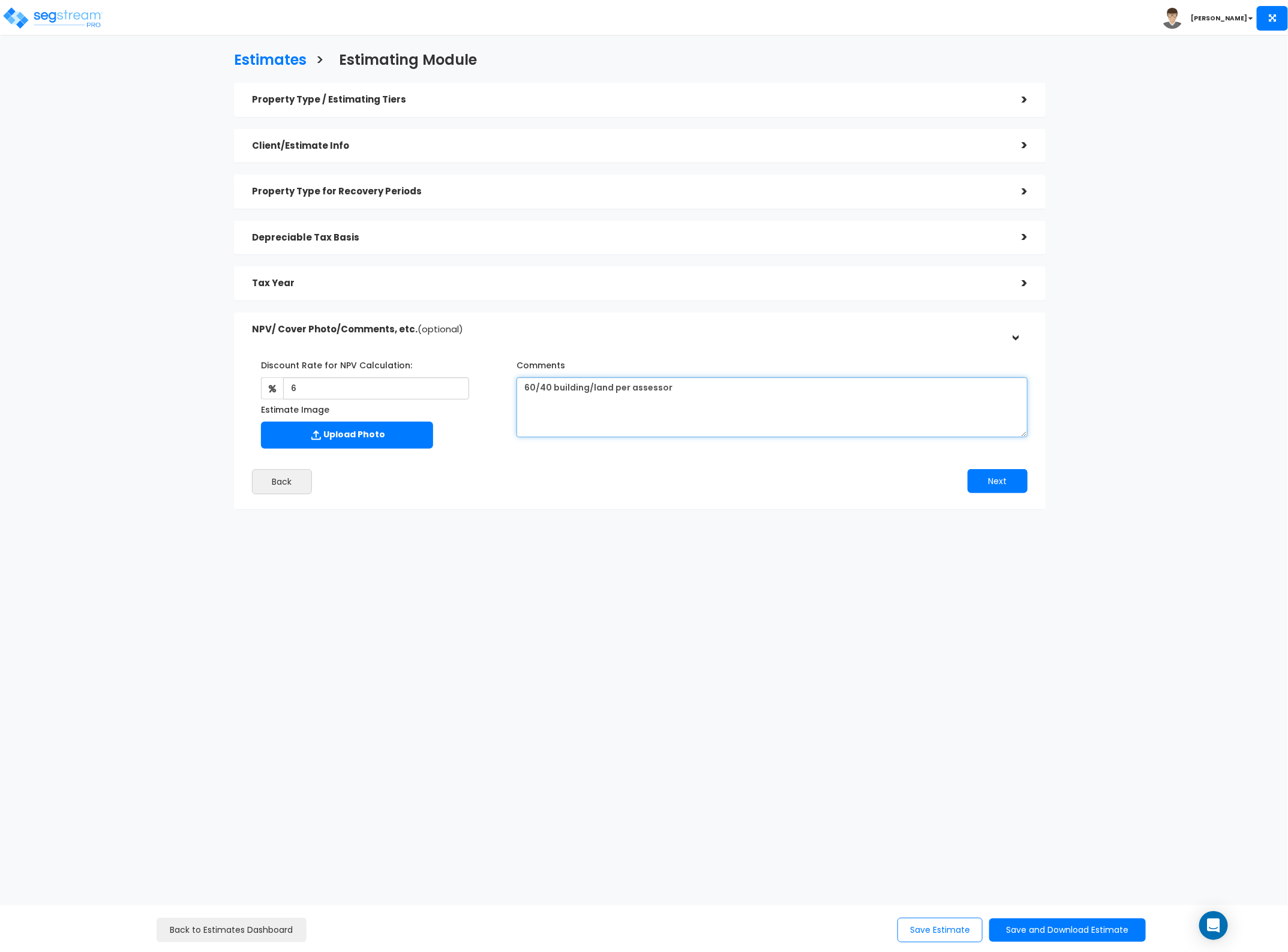
paste textarea "https://scpafl.org/search/parcels/details/?PID=2119305DM0C000020"
type textarea "60/40 building/land per assessor https://scpafl.org/search/parcels/details/?PID…"
click at [358, 442] on label "Upload Photo" at bounding box center [347, 435] width 172 height 27
click at [0, 0] on input "Estimate Image" at bounding box center [0, 0] width 0 height 0
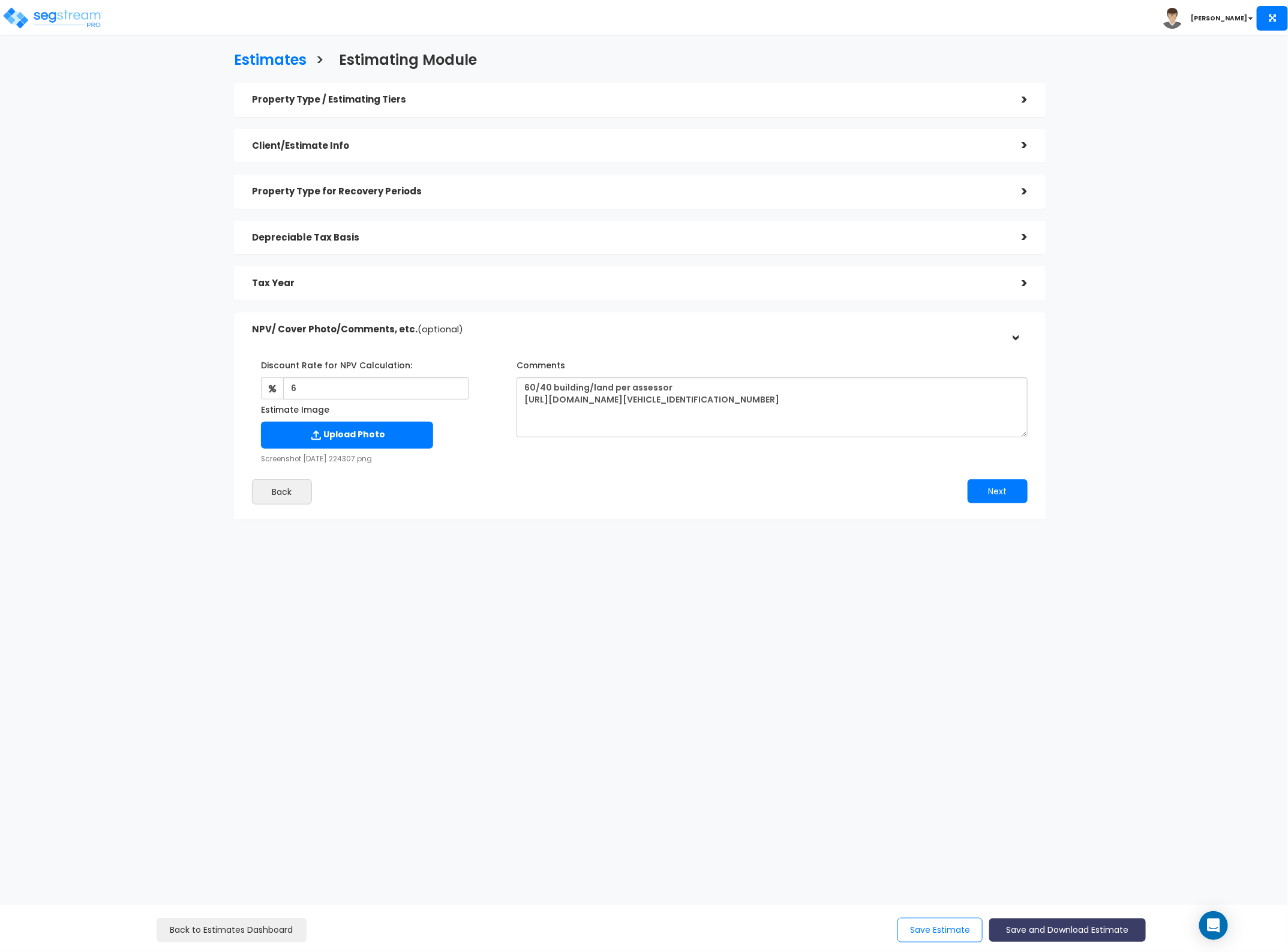
click at [1083, 932] on button "Save and Download Estimate" at bounding box center [1067, 930] width 156 height 23
click at [1074, 883] on link "Custom Estimate" at bounding box center [1068, 873] width 154 height 28
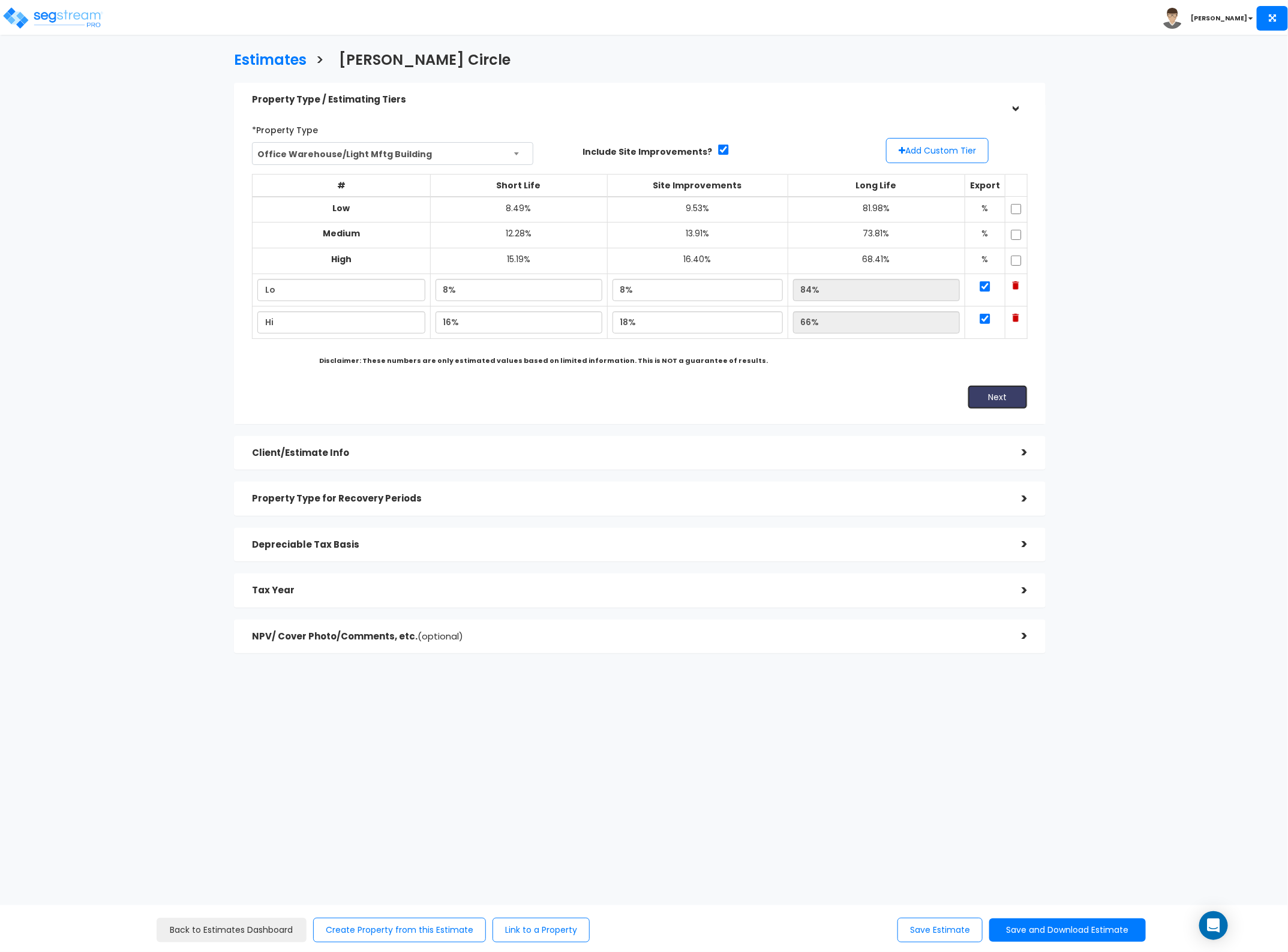
click at [985, 397] on button "Next" at bounding box center [997, 397] width 60 height 24
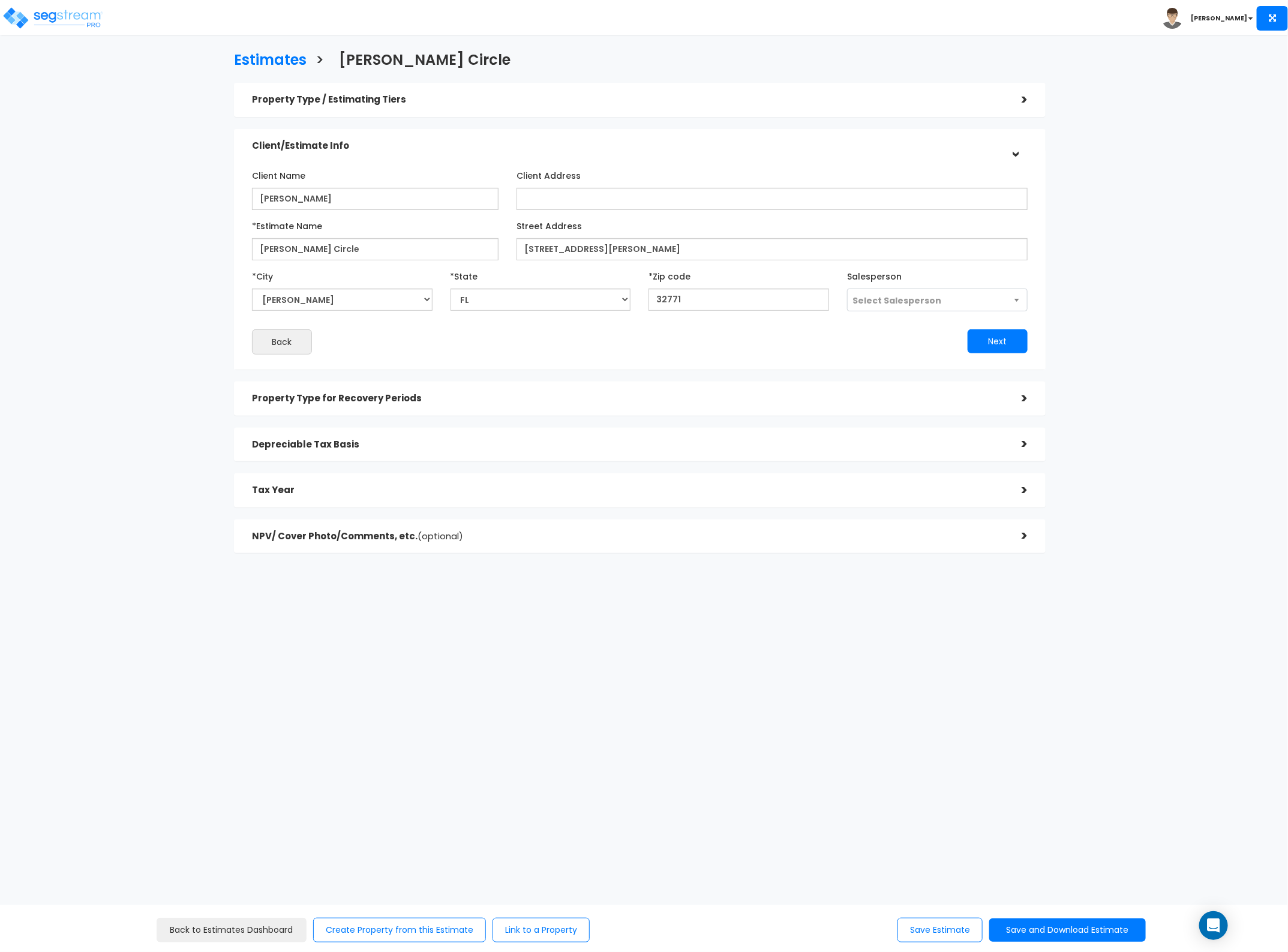
click at [985, 397] on h5 "Property Type for Recovery Periods" at bounding box center [627, 399] width 751 height 10
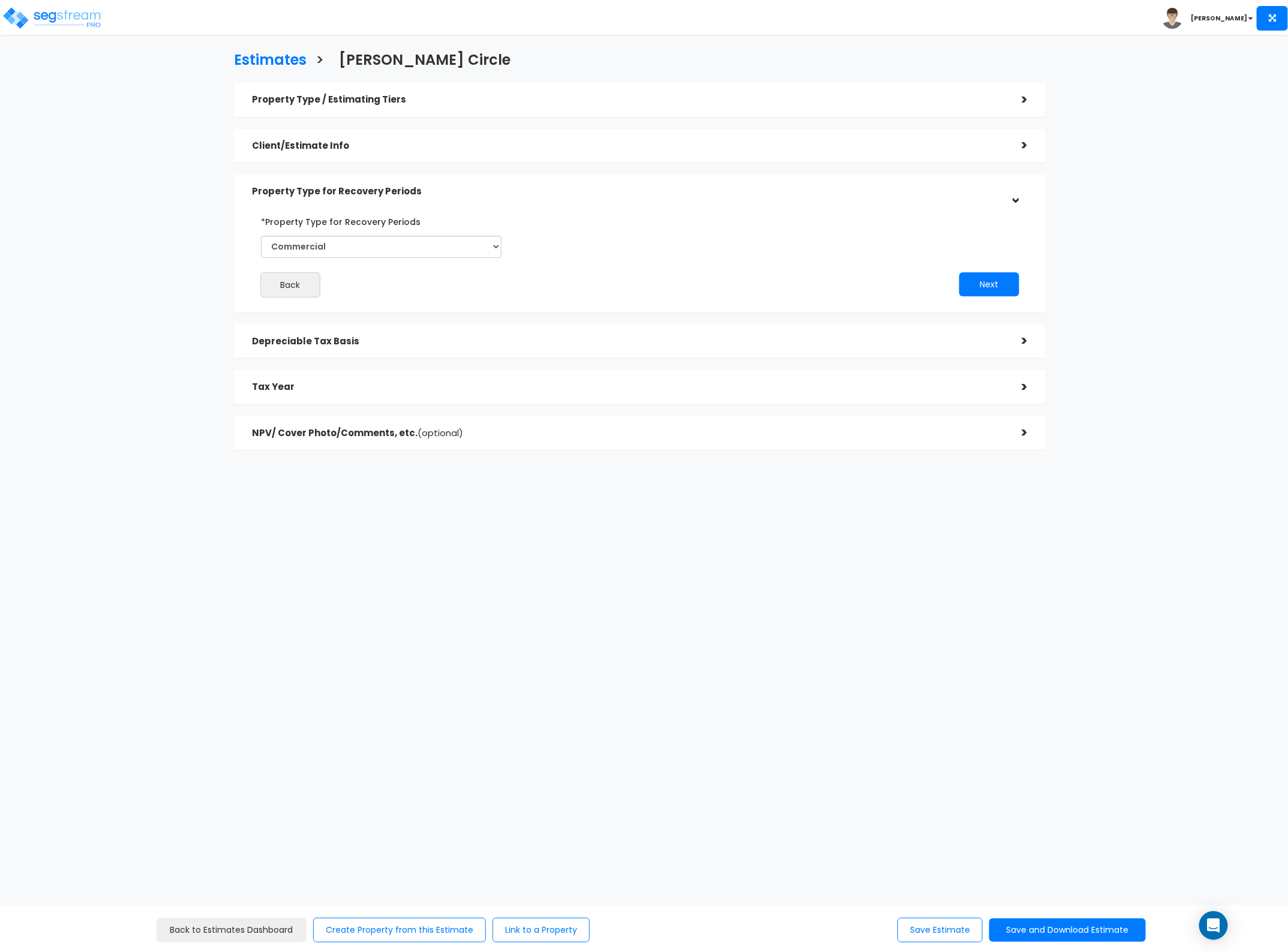
click at [985, 397] on div "Tax Year" at bounding box center [627, 387] width 751 height 22
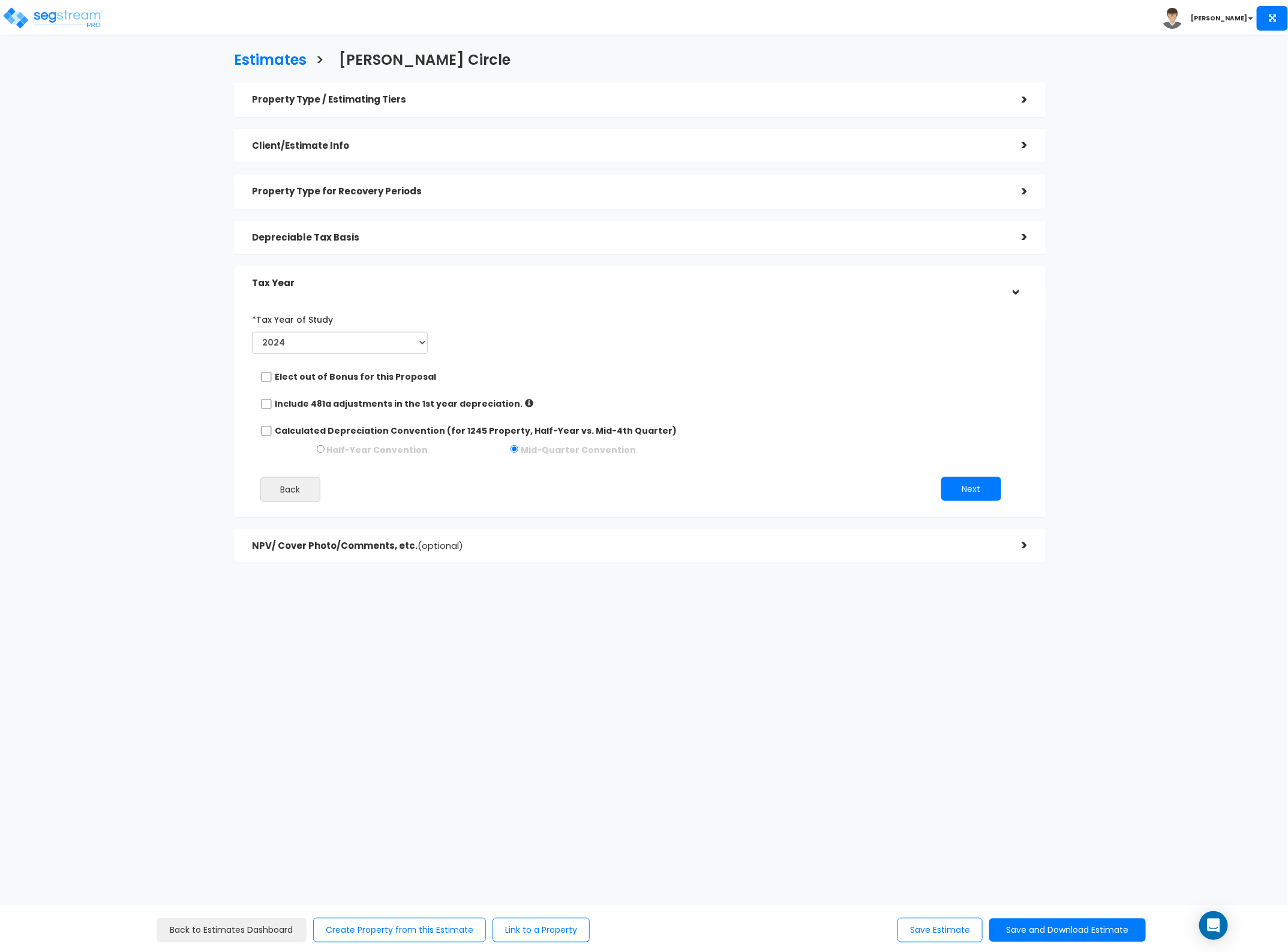
click at [928, 538] on div "NPV/ Cover Photo/Comments, etc. (optional)" at bounding box center [627, 546] width 751 height 22
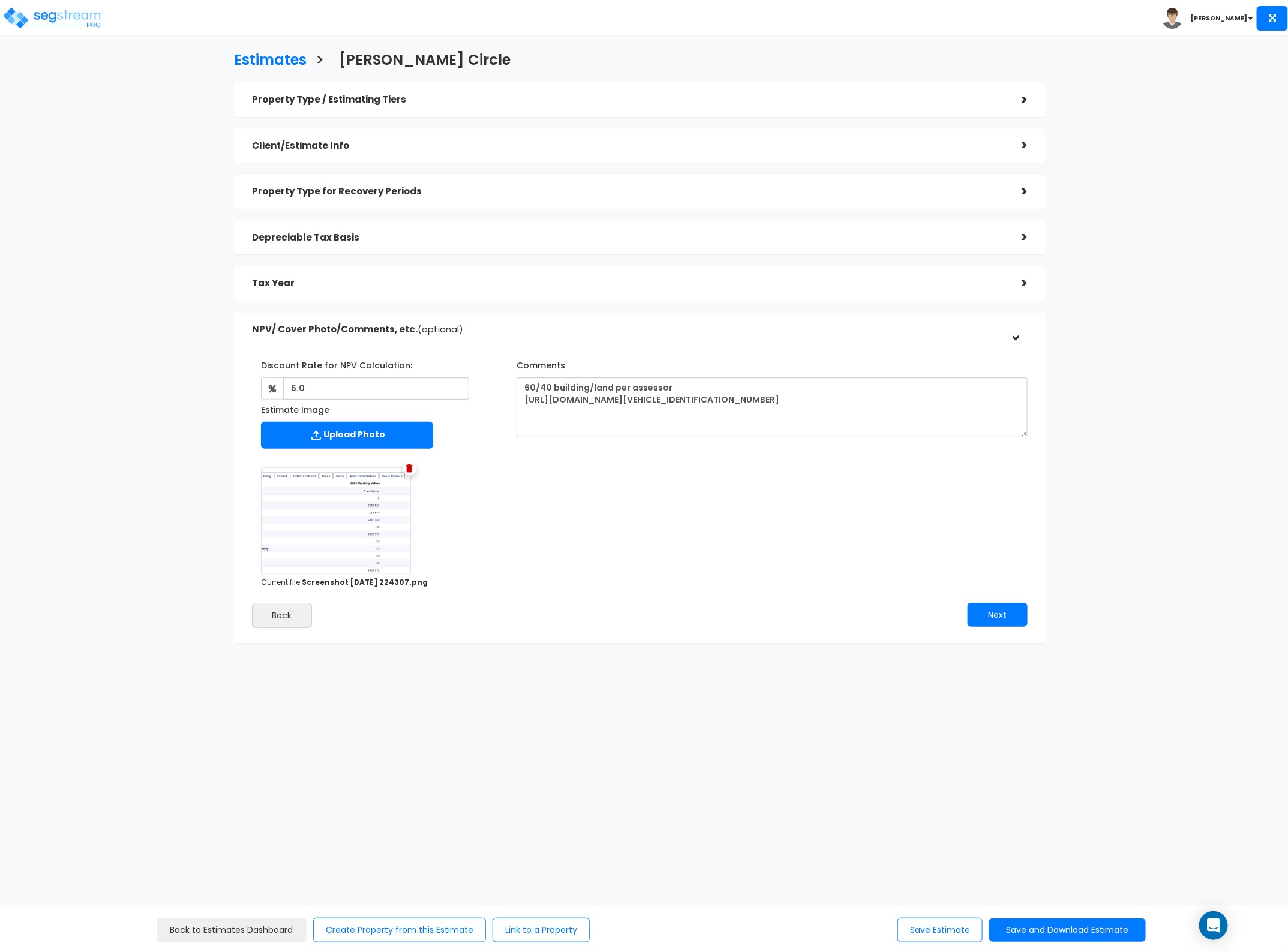
click at [846, 685] on div "Estimates > Sargent Hickman Circle Property Type / Estimating Tiers > *Property…" at bounding box center [640, 350] width 1058 height 850
click at [1017, 919] on button "Save and Download Estimate" at bounding box center [1067, 930] width 156 height 23
click at [1032, 871] on link "Custom Estimate" at bounding box center [1068, 873] width 154 height 28
click at [1076, 939] on button "Save and Download Estimate" at bounding box center [1067, 930] width 156 height 23
click at [1078, 867] on link "Custom Estimate" at bounding box center [1068, 873] width 154 height 28
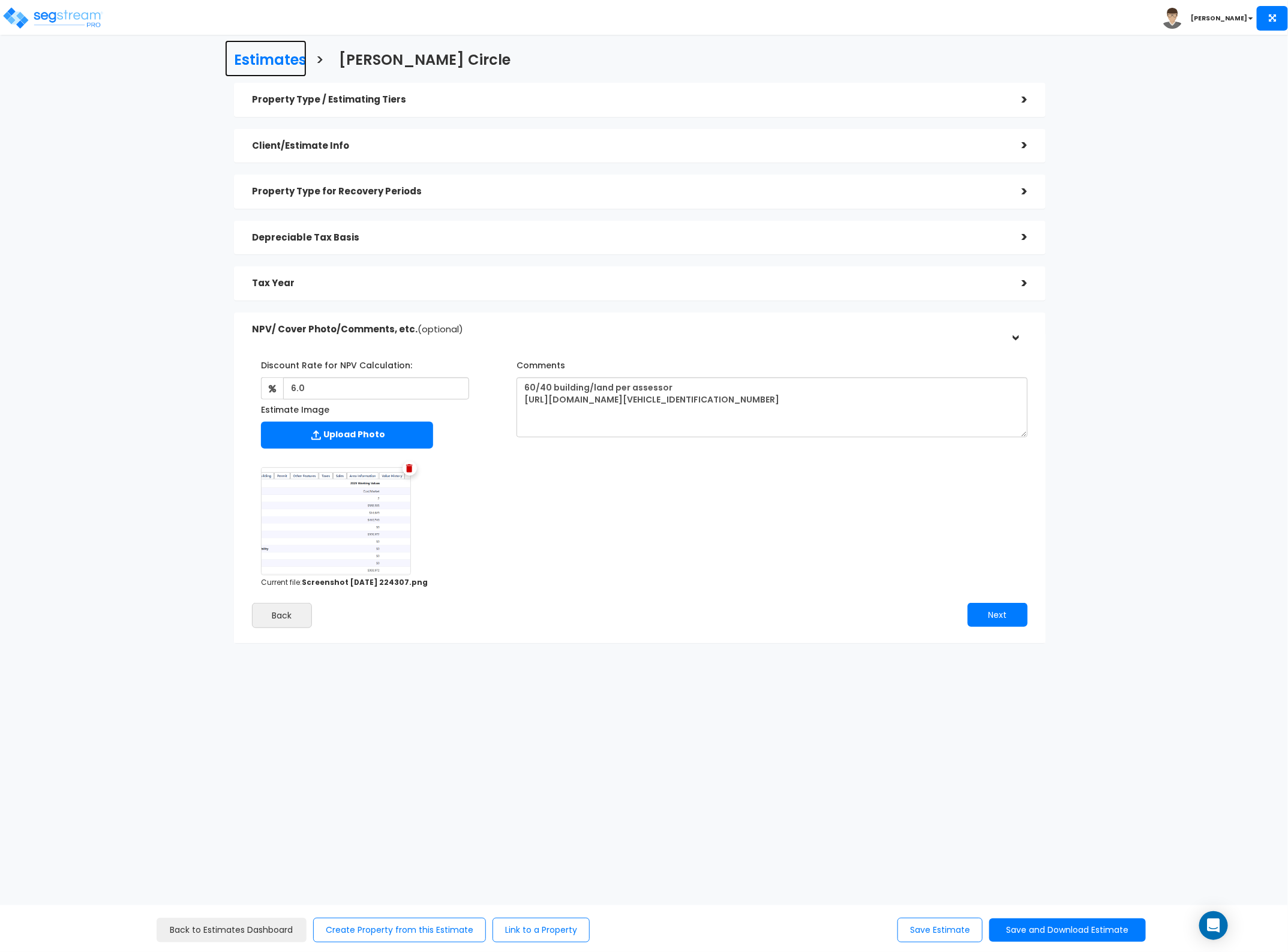
click at [265, 61] on h3 "Estimates" at bounding box center [271, 61] width 73 height 19
